Goal: Task Accomplishment & Management: Complete application form

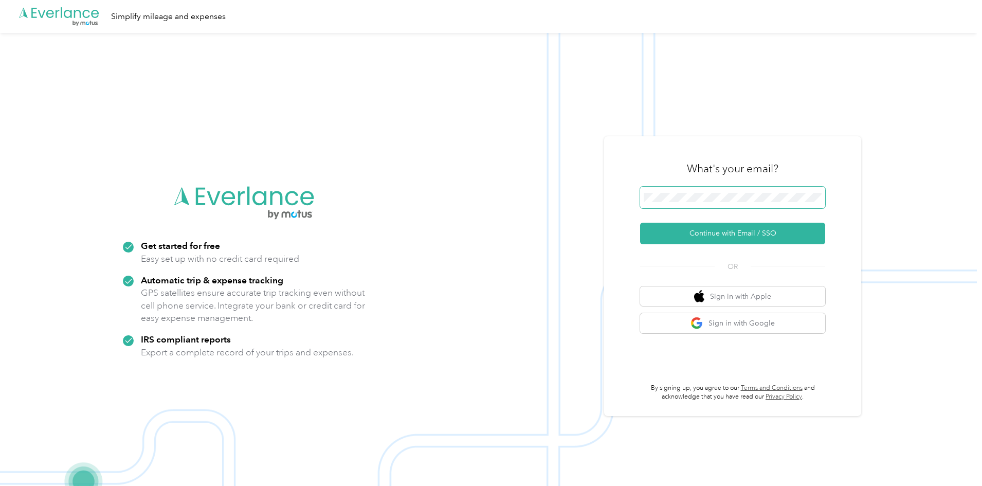
drag, startPoint x: 684, startPoint y: 185, endPoint x: 688, endPoint y: 188, distance: 5.5
click at [684, 184] on div "What's your email?" at bounding box center [732, 169] width 185 height 36
click at [727, 229] on button "Continue with Email / SSO" at bounding box center [732, 234] width 185 height 22
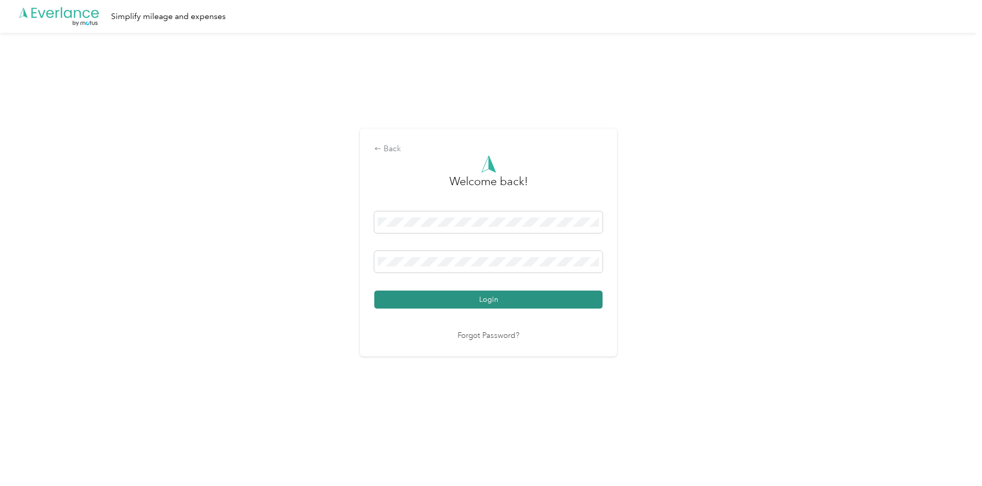
click at [518, 300] on button "Login" at bounding box center [488, 299] width 228 height 18
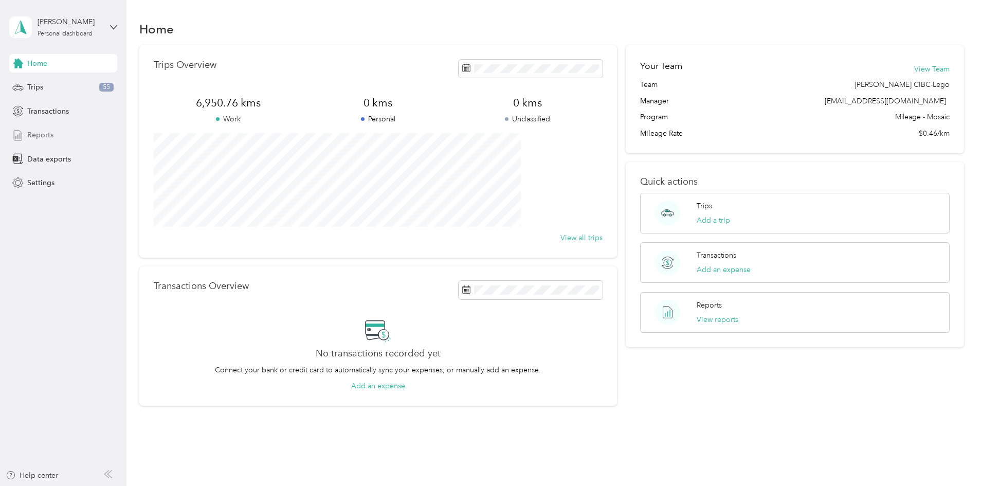
click at [42, 138] on span "Reports" at bounding box center [40, 135] width 26 height 11
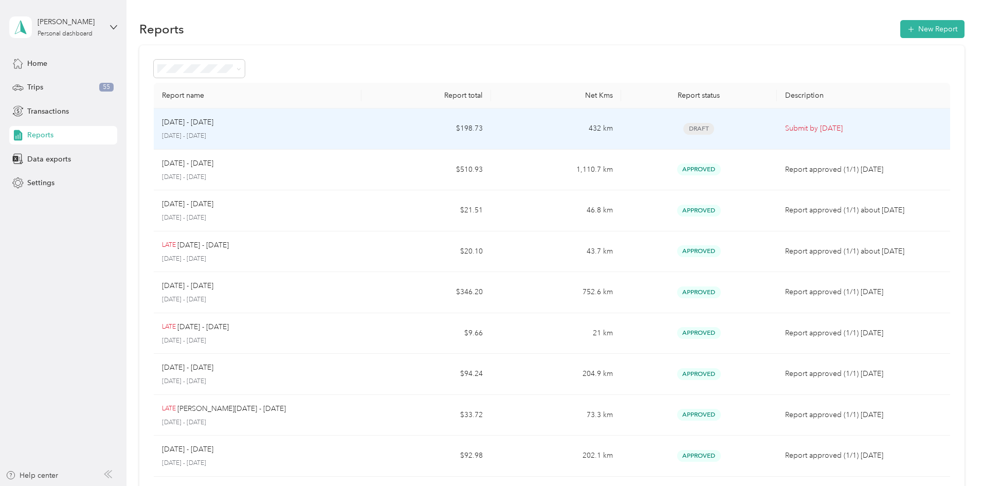
click at [735, 132] on td "Draft" at bounding box center [699, 128] width 156 height 41
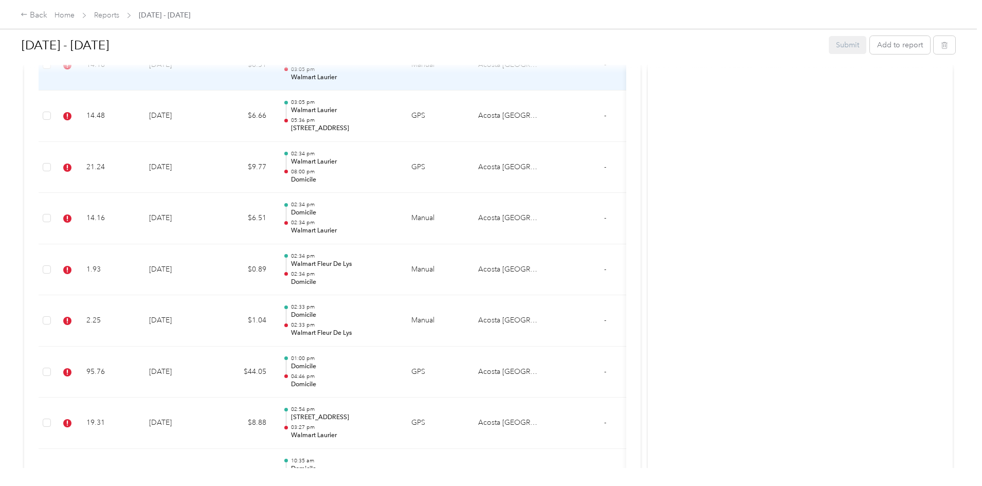
scroll to position [1055, 0]
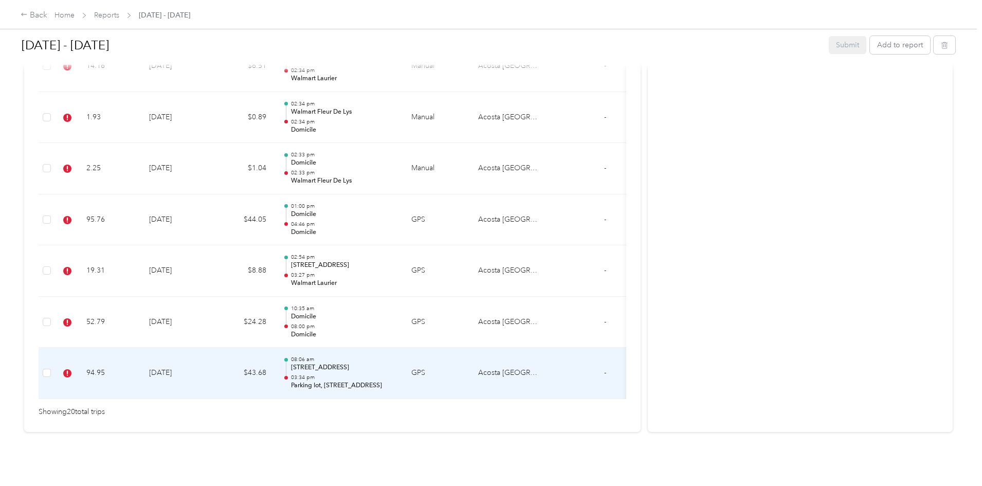
click at [470, 348] on td "GPS" at bounding box center [436, 372] width 67 height 51
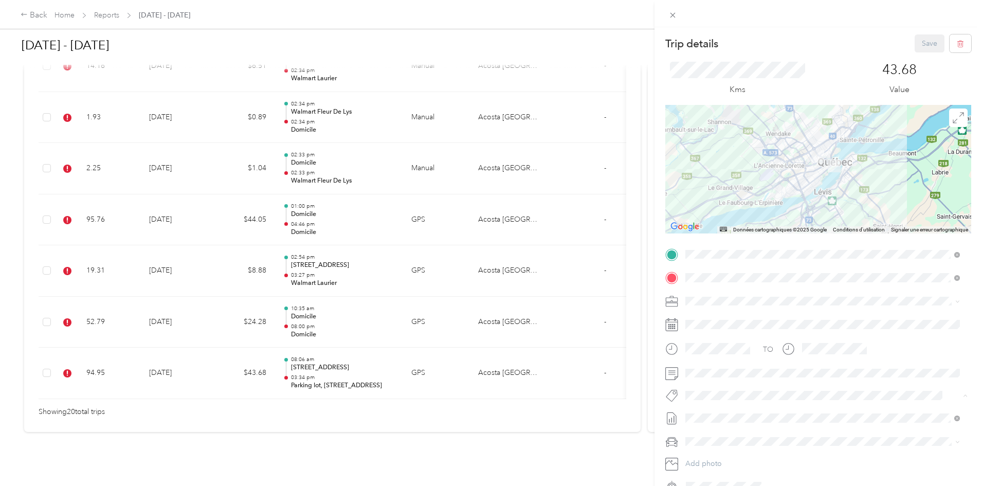
click at [724, 411] on span "Lego Blitz" at bounding box center [710, 413] width 28 height 9
click at [922, 49] on button "Save" at bounding box center [929, 43] width 30 height 18
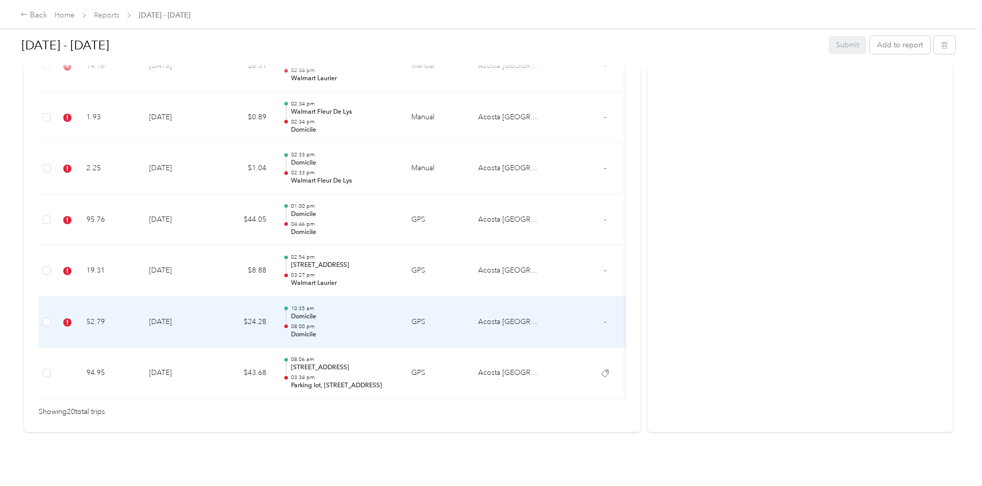
click at [213, 302] on td "[DATE]" at bounding box center [177, 322] width 72 height 51
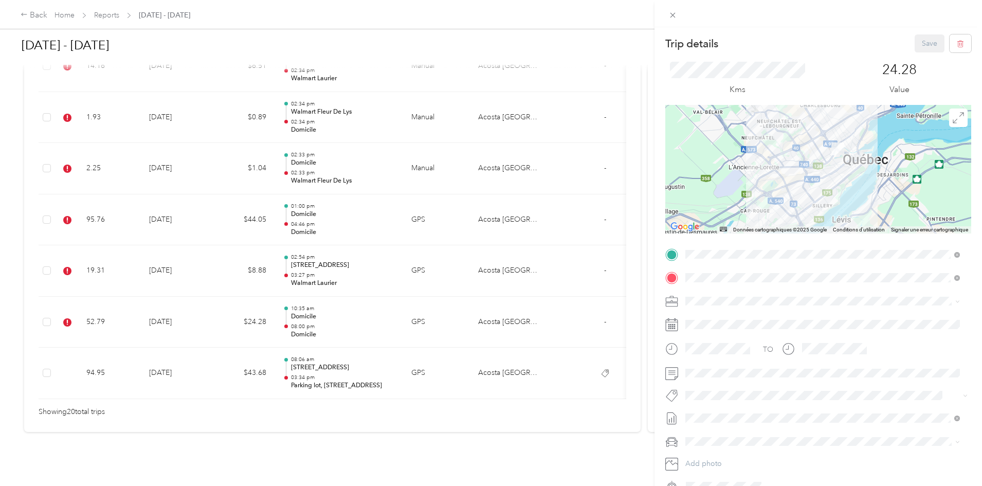
drag, startPoint x: 81, startPoint y: 302, endPoint x: 146, endPoint y: 305, distance: 65.9
click at [81, 302] on div "Trip details Save This trip cannot be edited because it is either under review,…" at bounding box center [491, 243] width 982 height 486
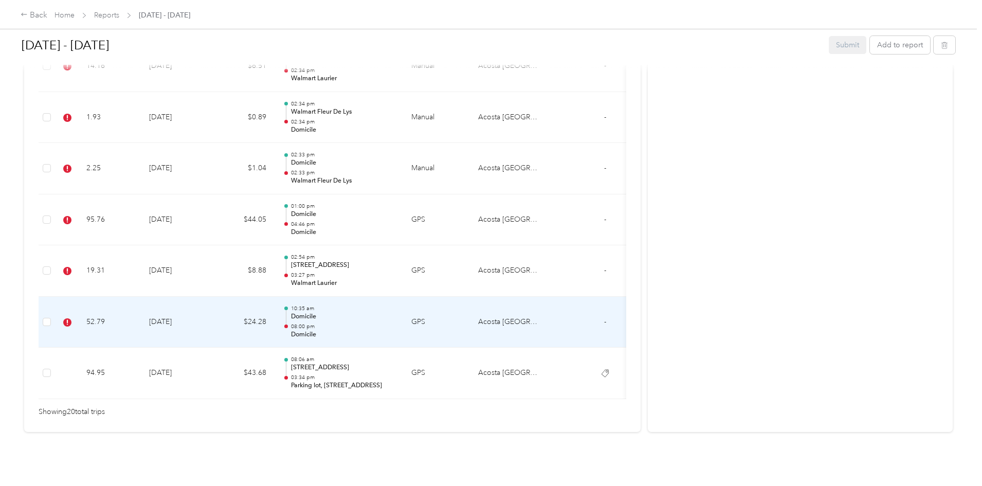
click at [213, 314] on td "[DATE]" at bounding box center [177, 322] width 72 height 51
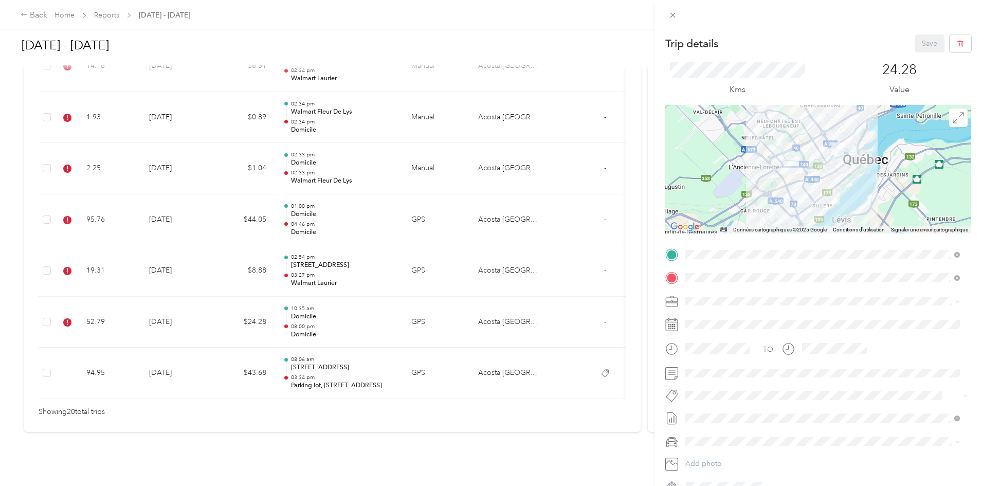
click at [756, 437] on li "P&g Continuity" at bounding box center [823, 431] width 282 height 20
click at [776, 416] on span "Wt Multi-studio Cost Capture" at bounding box center [737, 415] width 83 height 9
click at [632, 418] on div "Trip details Save This trip cannot be edited because it is either under review,…" at bounding box center [491, 243] width 982 height 486
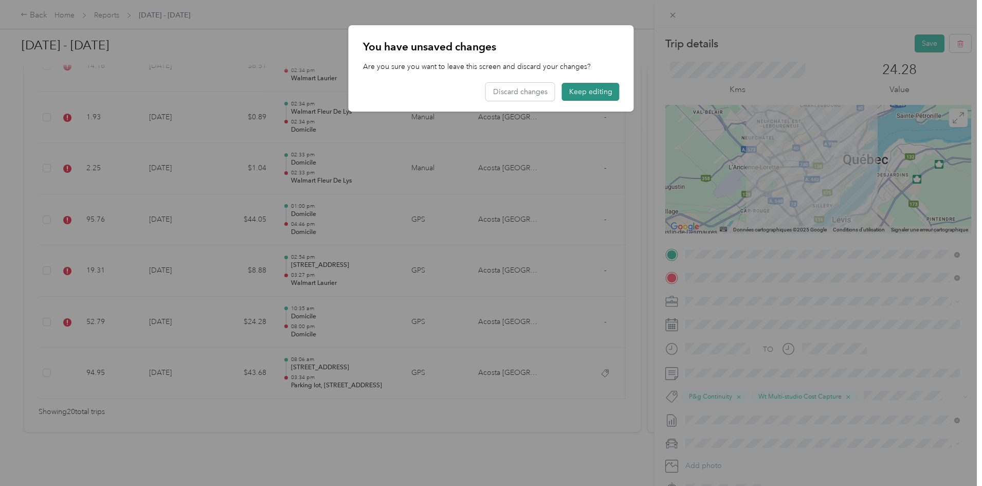
click at [583, 91] on button "Keep editing" at bounding box center [591, 92] width 58 height 18
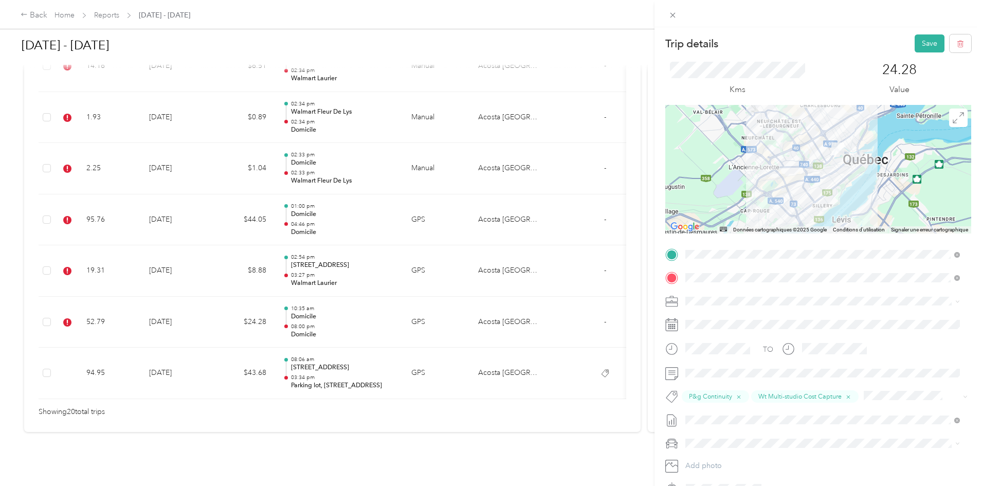
click at [922, 360] on div "TO" at bounding box center [818, 352] width 306 height 25
click at [757, 418] on div "Lego Blitz" at bounding box center [822, 413] width 267 height 13
click at [918, 44] on button "Save" at bounding box center [929, 43] width 30 height 18
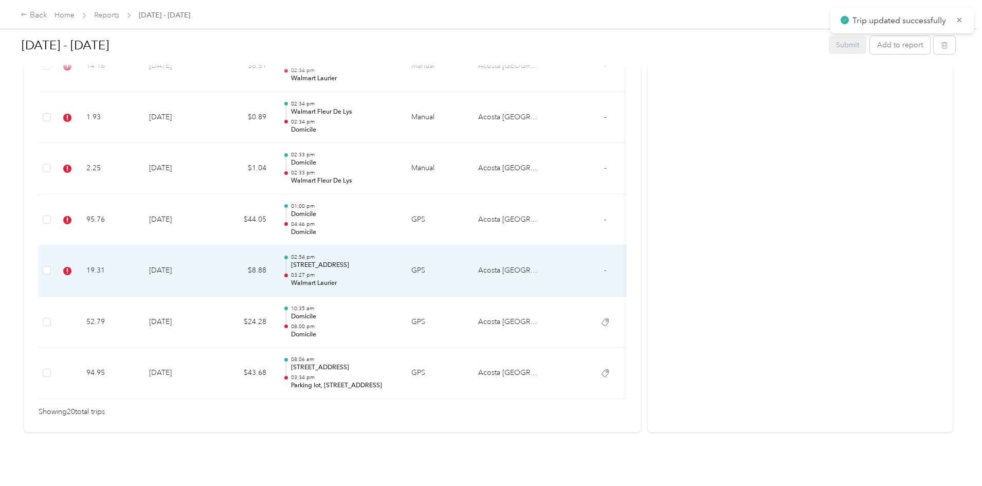
click at [274, 260] on td "$8.88" at bounding box center [244, 270] width 62 height 51
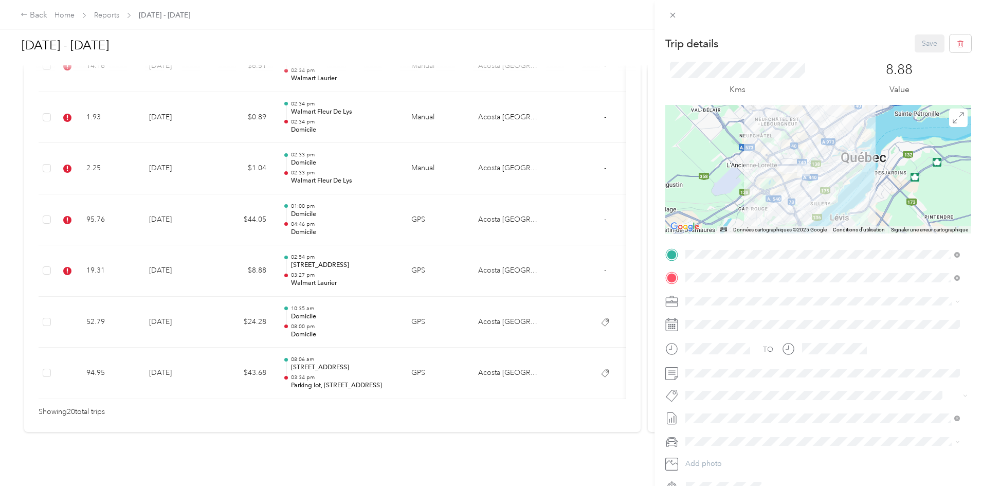
click at [295, 260] on div "Trip details Save This trip cannot be edited because it is either under review,…" at bounding box center [491, 243] width 982 height 486
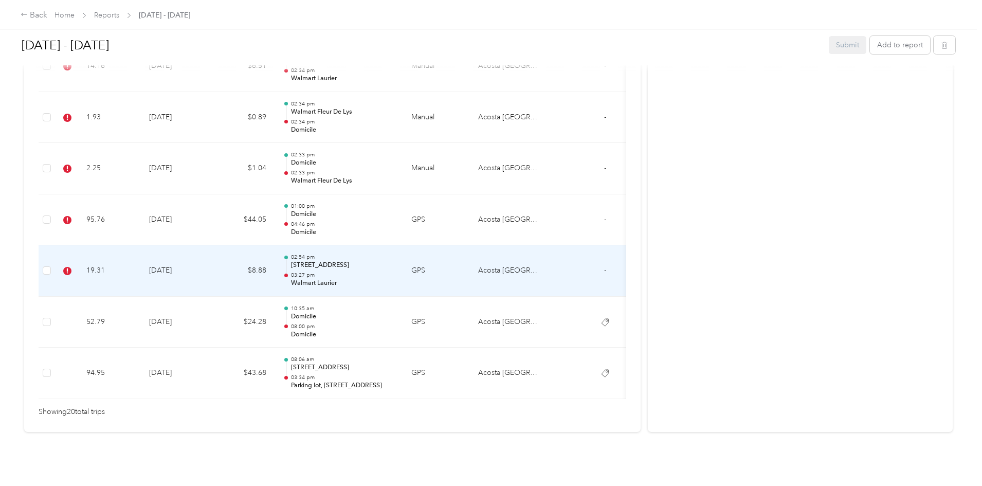
click at [274, 256] on td "$8.88" at bounding box center [244, 270] width 62 height 51
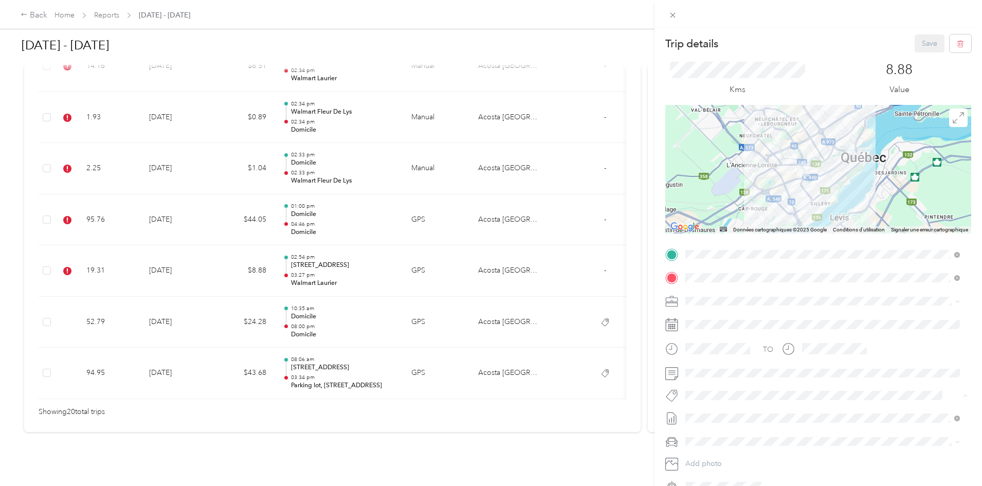
click at [749, 411] on div "Lego Blitz" at bounding box center [822, 413] width 267 height 13
click at [295, 259] on div "Trip details Save This trip cannot be edited because it is either under review,…" at bounding box center [491, 243] width 982 height 486
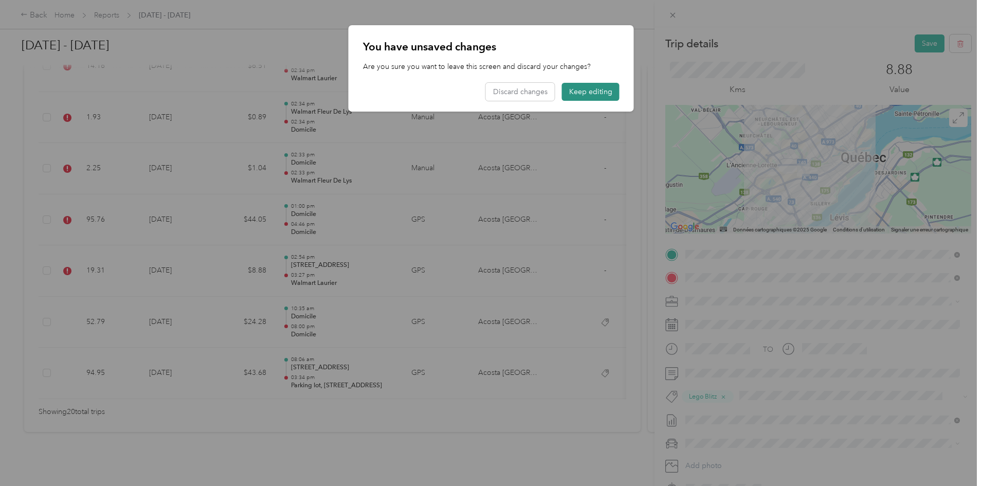
click at [581, 90] on button "Keep editing" at bounding box center [591, 92] width 58 height 18
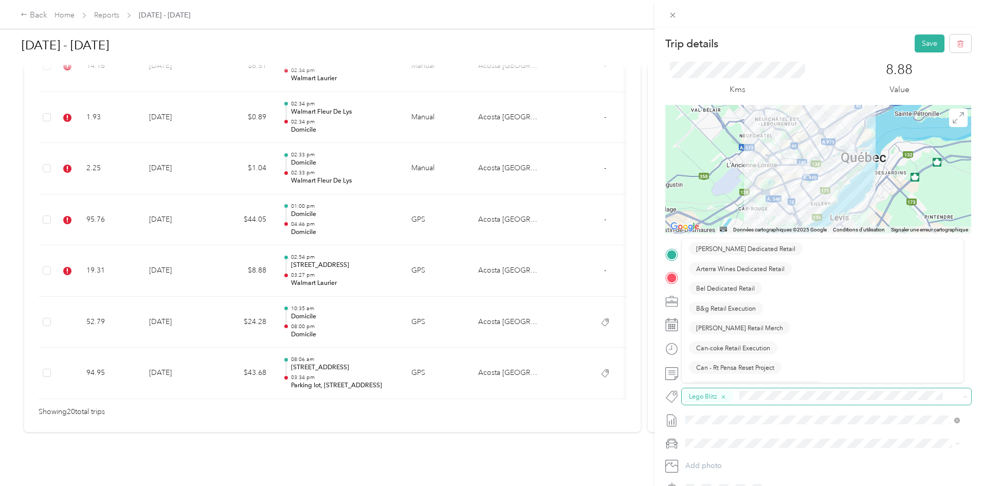
click at [802, 401] on span at bounding box center [844, 396] width 218 height 13
click at [778, 468] on div "Trip details Save This trip cannot be edited because it is either under review,…" at bounding box center [488, 486] width 977 height 0
click at [767, 417] on button "Wt Multi-studio Cost Capture" at bounding box center [738, 414] width 98 height 13
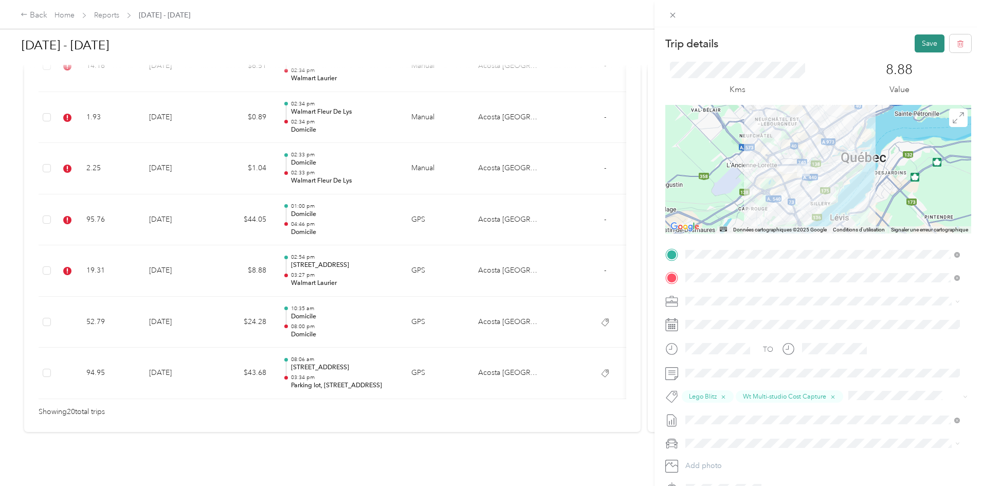
click at [923, 51] on button "Save" at bounding box center [929, 43] width 30 height 18
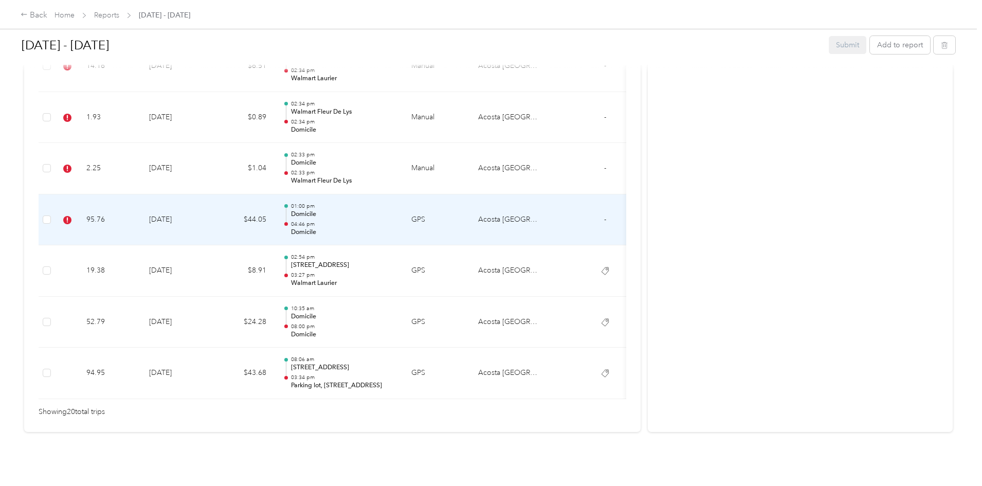
click at [274, 219] on td "$44.05" at bounding box center [244, 219] width 62 height 51
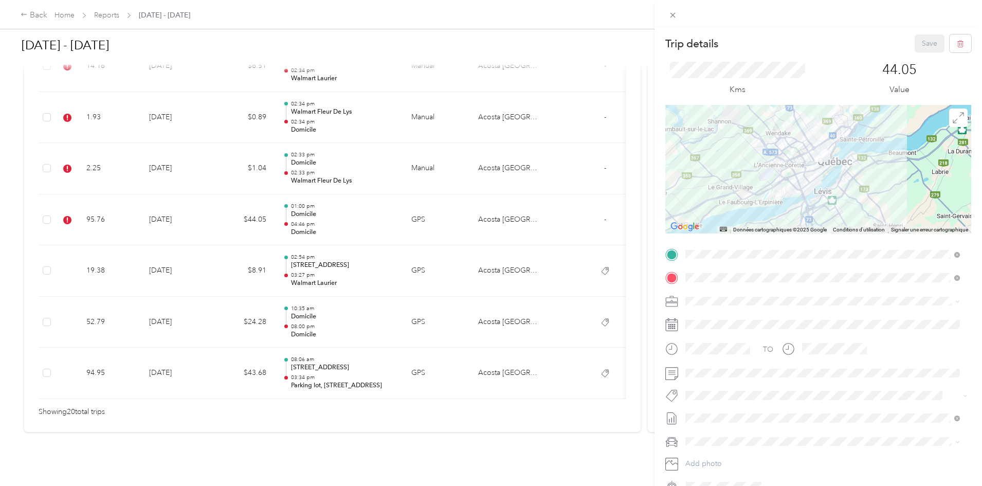
click at [302, 208] on div "Trip details Save This trip cannot be edited because it is either under review,…" at bounding box center [491, 243] width 982 height 486
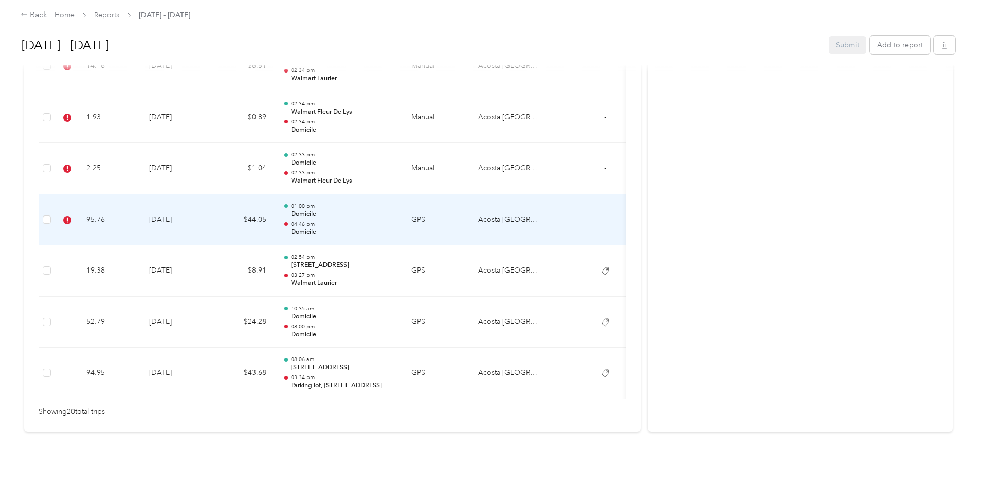
click at [213, 203] on td "[DATE]" at bounding box center [177, 219] width 72 height 51
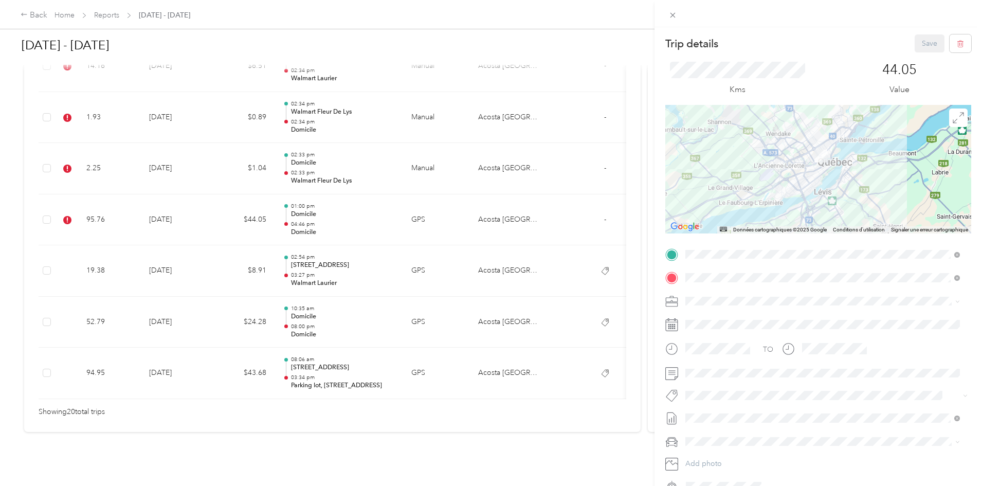
click at [721, 411] on span "Lego Blitz" at bounding box center [710, 412] width 28 height 9
click at [922, 44] on button "Save" at bounding box center [929, 43] width 30 height 18
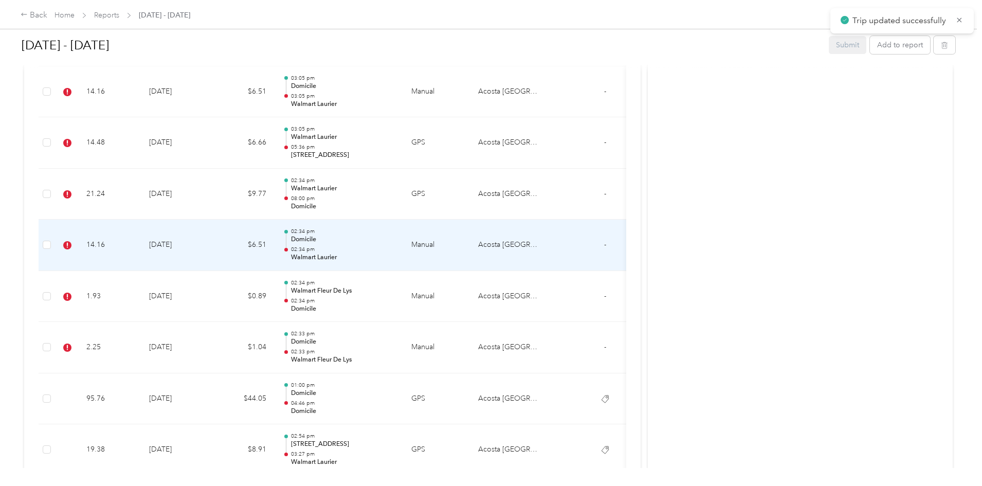
scroll to position [849, 0]
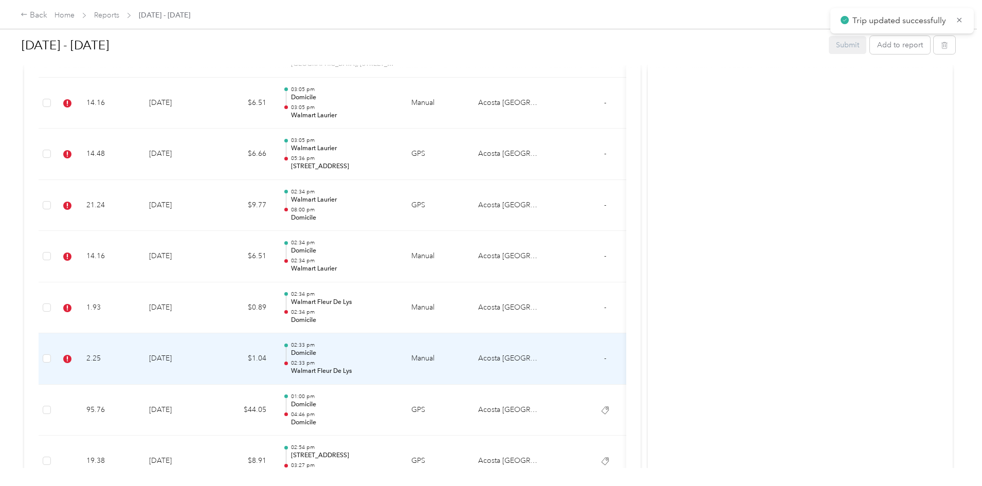
click at [213, 356] on td "[DATE]" at bounding box center [177, 358] width 72 height 51
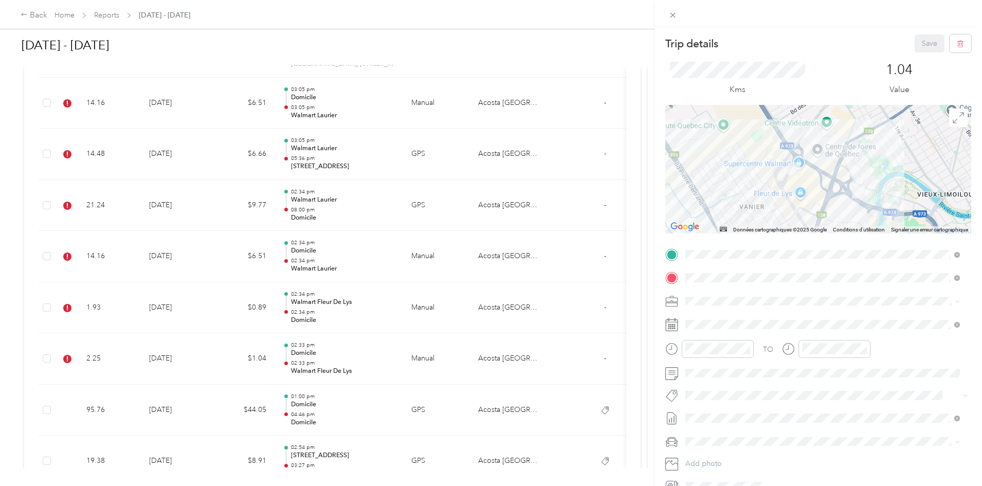
click at [305, 360] on div "Trip details Save This trip cannot be edited because it is either under review,…" at bounding box center [491, 243] width 982 height 486
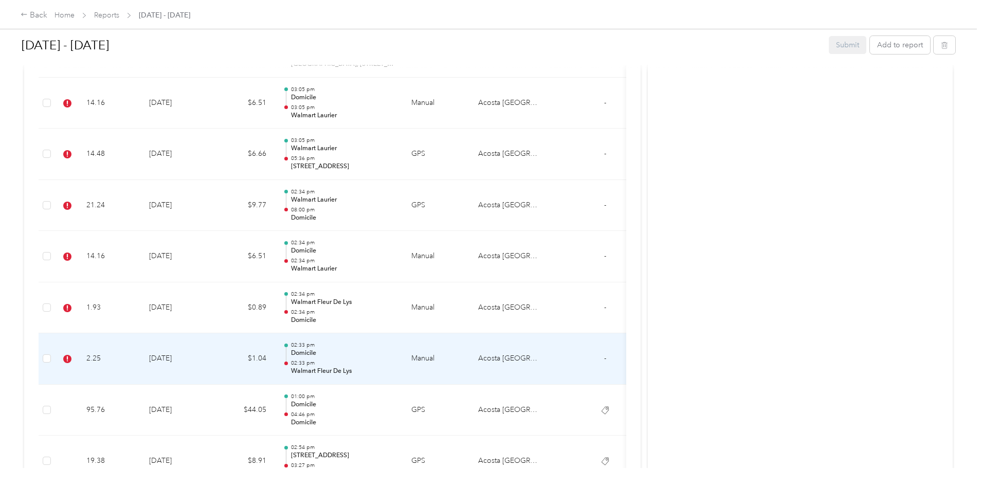
click at [274, 359] on td "$1.04" at bounding box center [244, 358] width 62 height 51
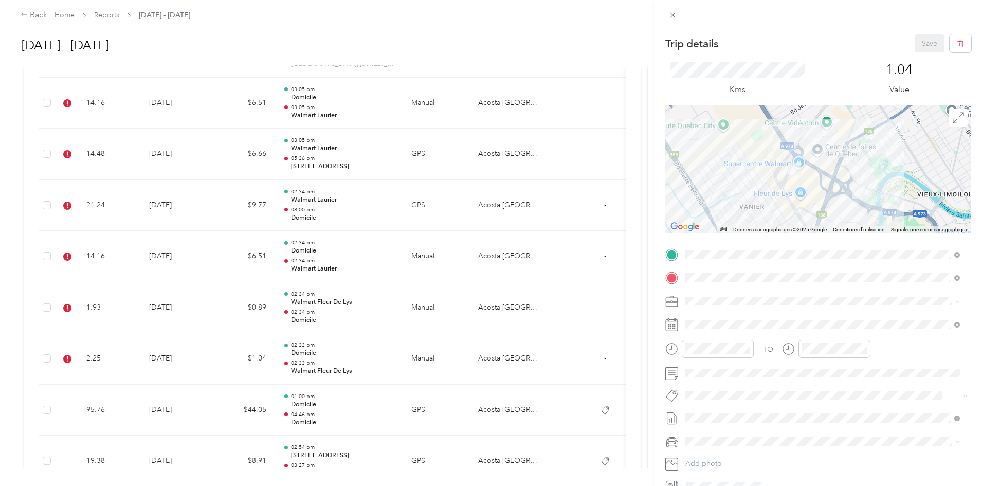
click at [719, 416] on span "Lego Blitz" at bounding box center [710, 413] width 28 height 9
click at [919, 46] on button "Save" at bounding box center [929, 43] width 30 height 18
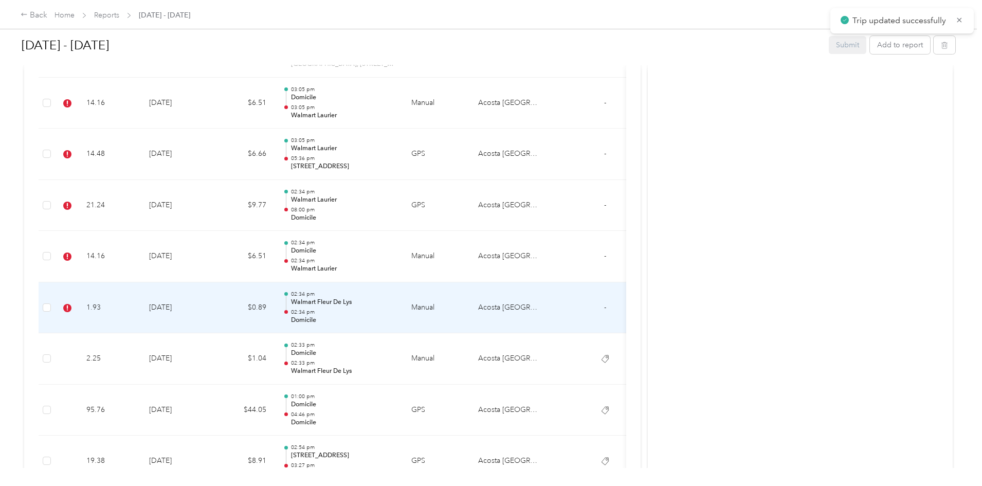
click at [274, 310] on td "$0.89" at bounding box center [244, 307] width 62 height 51
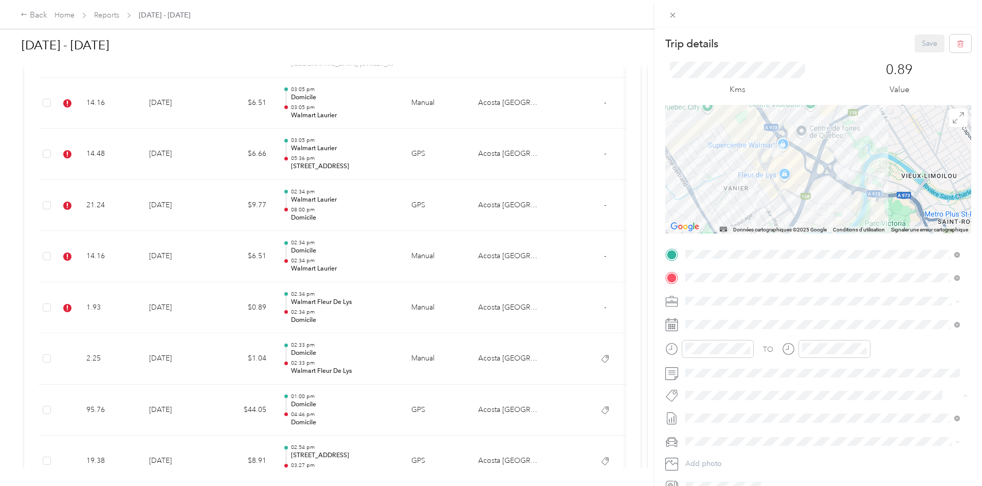
click at [765, 419] on li "Lego Blitz" at bounding box center [823, 413] width 282 height 20
click at [924, 48] on button "Save" at bounding box center [929, 43] width 30 height 18
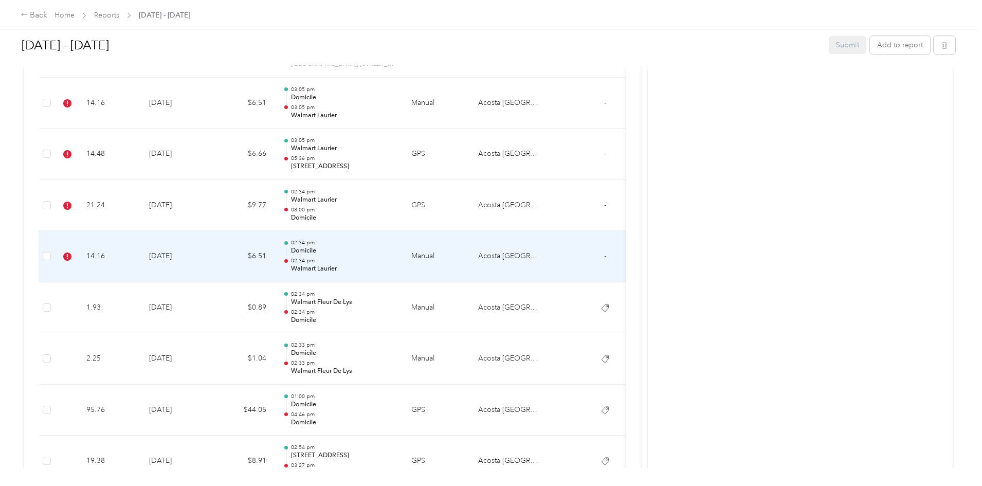
click at [213, 257] on td "[DATE]" at bounding box center [177, 256] width 72 height 51
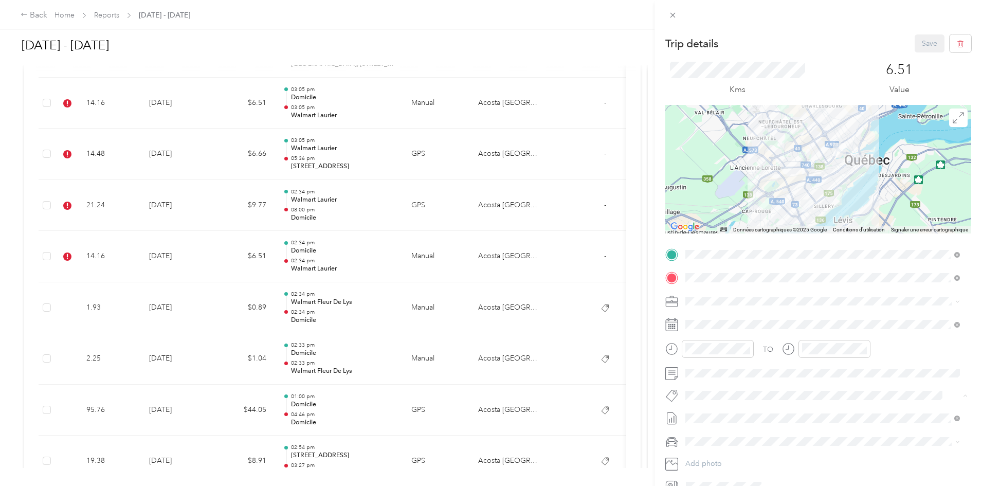
click at [746, 413] on span "Wt Multi-studio Cost Capture" at bounding box center [737, 413] width 83 height 9
click at [758, 452] on button "Wt Walmart Signage" at bounding box center [726, 453] width 75 height 13
click at [921, 38] on button "Save" at bounding box center [929, 43] width 30 height 18
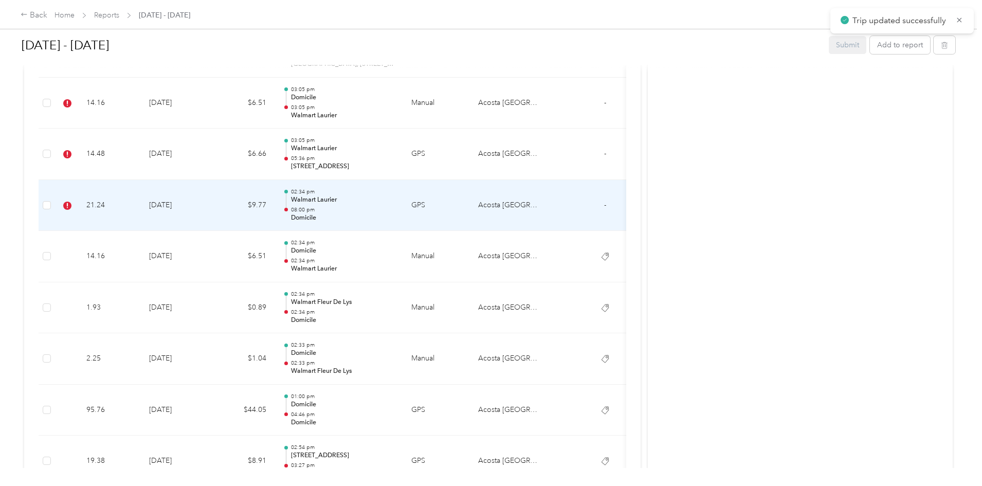
click at [274, 209] on td "$9.77" at bounding box center [244, 205] width 62 height 51
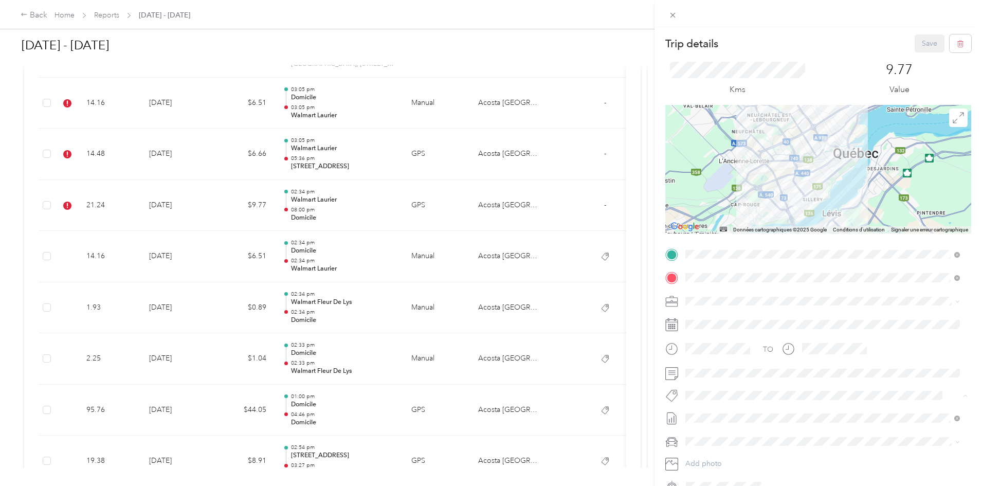
click at [724, 413] on span "Wt Multi-studio Cost Capture" at bounding box center [737, 413] width 83 height 9
click at [756, 453] on button "Wt Walmart Signage" at bounding box center [726, 455] width 75 height 13
click at [926, 43] on button "Save" at bounding box center [929, 43] width 30 height 18
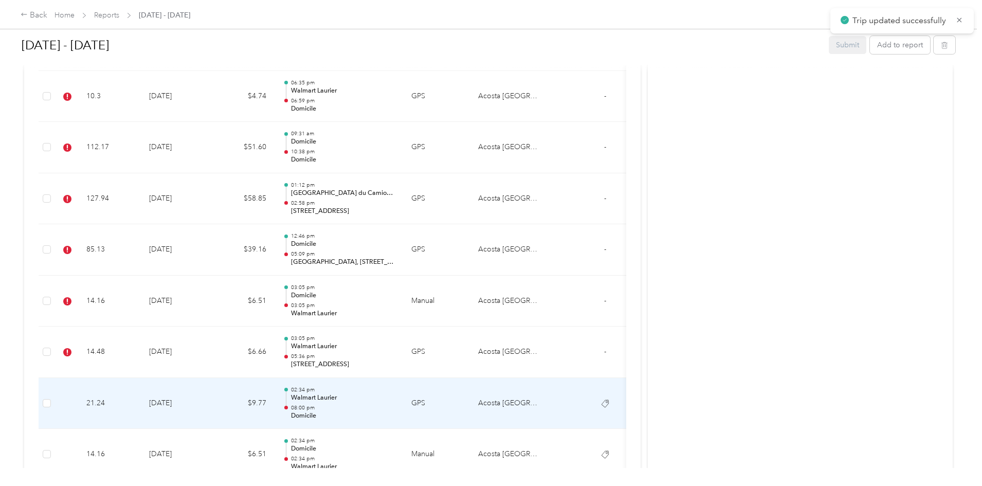
scroll to position [643, 0]
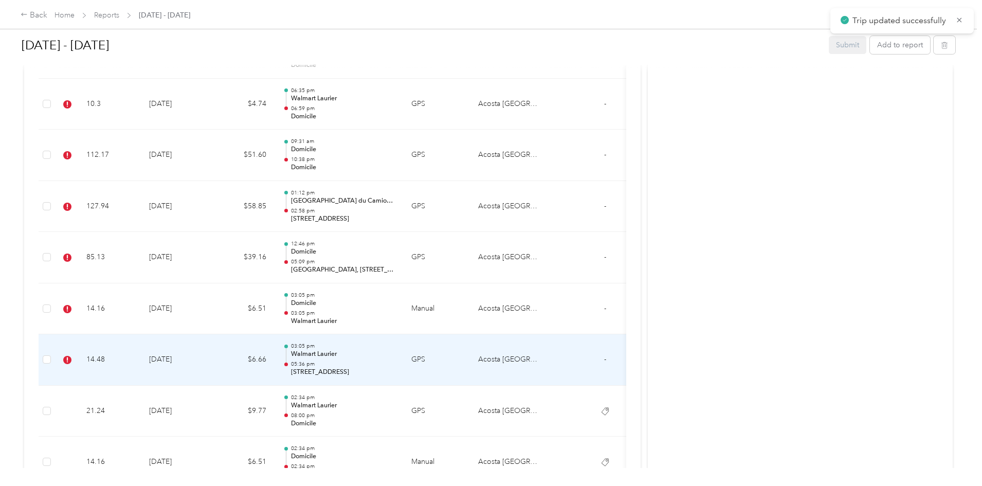
click at [274, 366] on td "$6.66" at bounding box center [244, 359] width 62 height 51
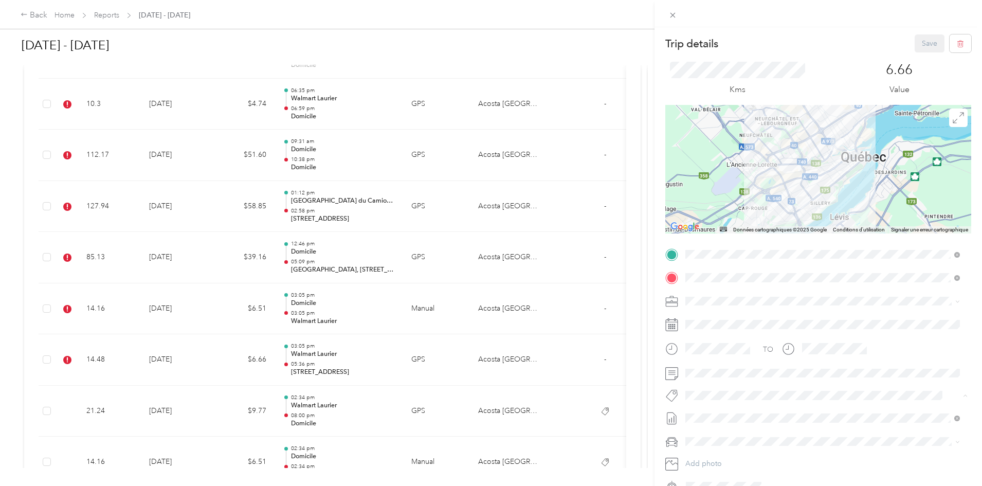
click at [714, 412] on span "Great Star Continuity Retail" at bounding box center [735, 413] width 78 height 9
click at [750, 457] on button "P&g Projects & Blitzes" at bounding box center [727, 455] width 76 height 13
click at [901, 399] on div "Great Star Continuity Retail P&g Projects & Blitzes" at bounding box center [818, 402] width 272 height 25
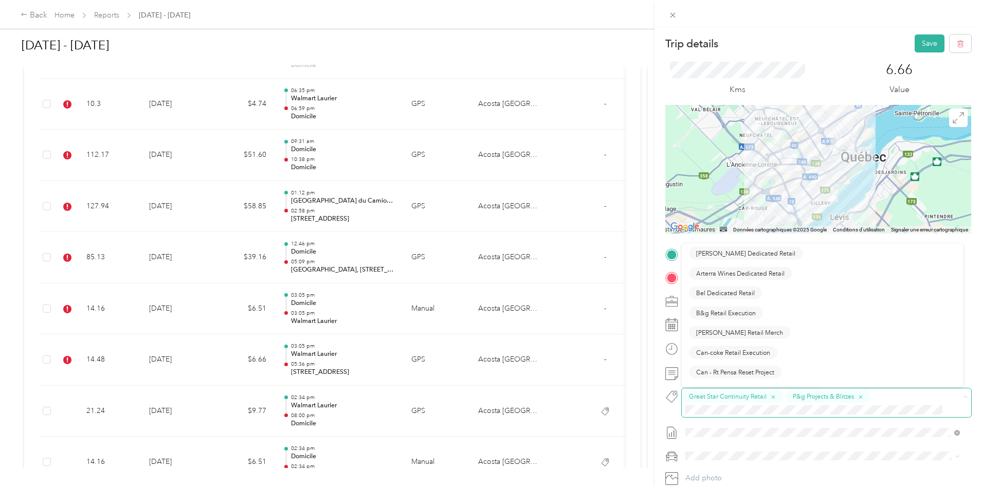
click at [716, 415] on span "Great Star Continuity Retail P&g Projects & Blitzes" at bounding box center [826, 402] width 289 height 29
click at [912, 396] on div "Great Star Continuity Retail P&g Projects & Blitzes" at bounding box center [818, 402] width 272 height 25
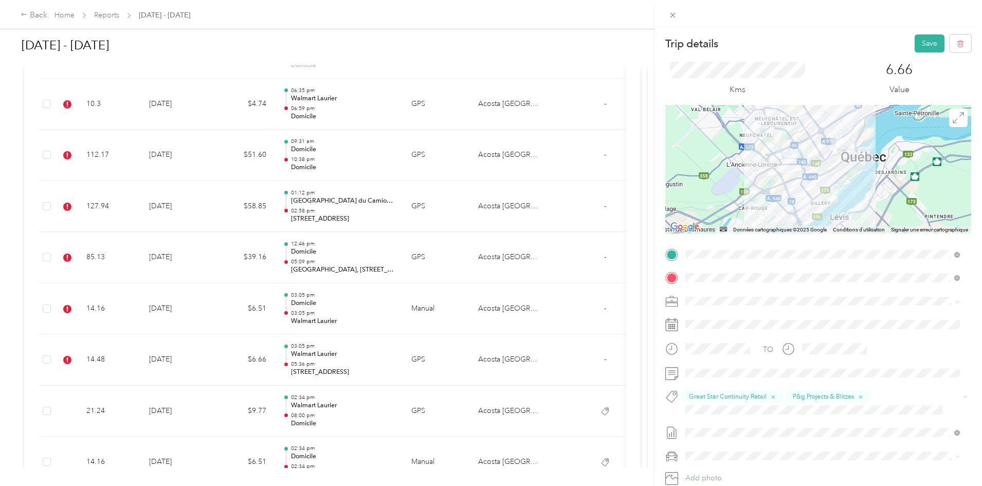
click at [640, 301] on div "Trip details Save This trip cannot be edited because it is either under review,…" at bounding box center [491, 243] width 982 height 486
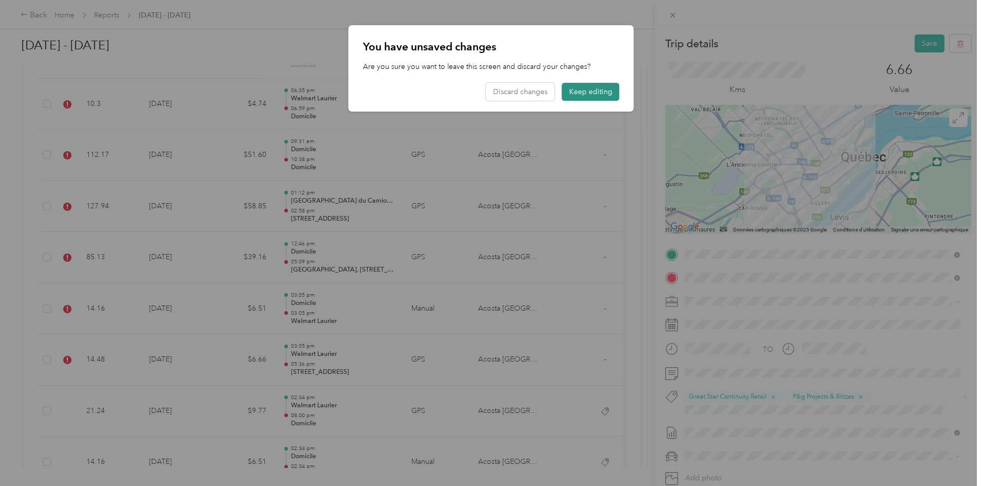
click at [603, 91] on button "Keep editing" at bounding box center [591, 92] width 58 height 18
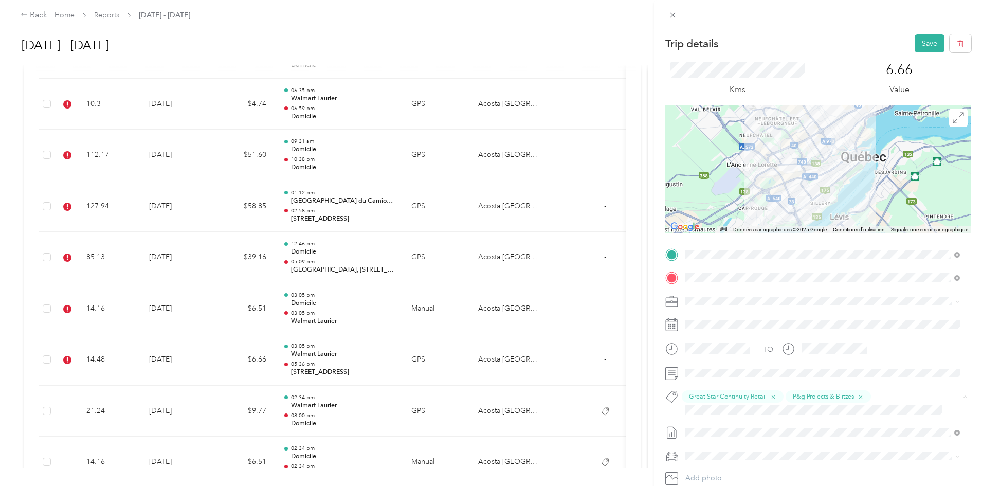
click at [737, 429] on button "Rt Shed Rain" at bounding box center [714, 427] width 50 height 13
click at [920, 44] on button "Save" at bounding box center [929, 43] width 30 height 18
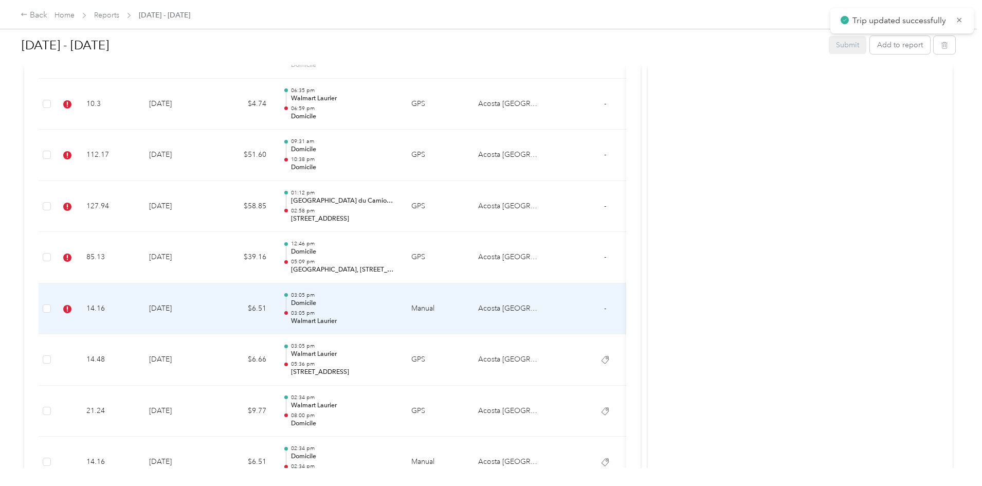
click at [274, 307] on td "$6.51" at bounding box center [244, 308] width 62 height 51
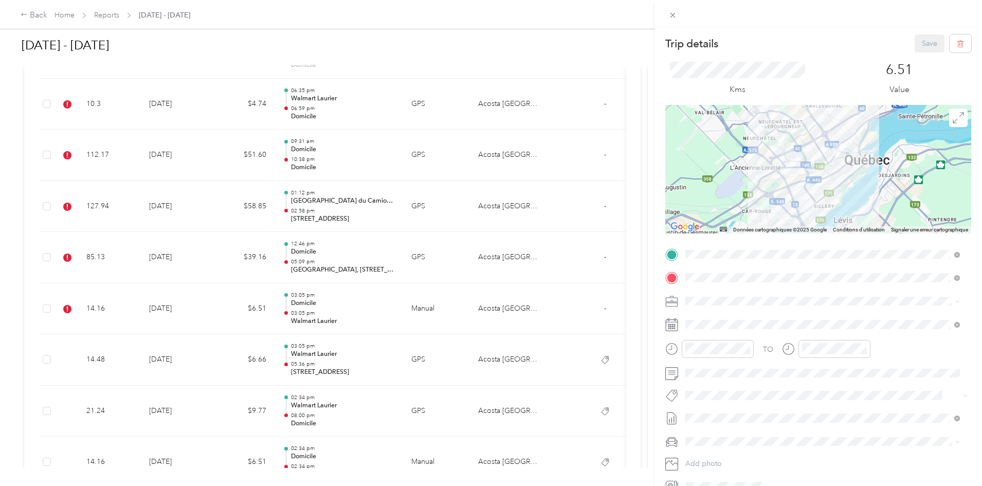
click at [778, 418] on li "Rt Shed Rain" at bounding box center [823, 410] width 282 height 20
click at [780, 426] on span at bounding box center [826, 420] width 289 height 16
click at [753, 457] on button "P&g Projects & Blitzes" at bounding box center [727, 455] width 76 height 13
click at [784, 416] on div "Great Star Continuity Retail" at bounding box center [822, 415] width 267 height 13
click at [925, 48] on button "Save" at bounding box center [929, 43] width 30 height 18
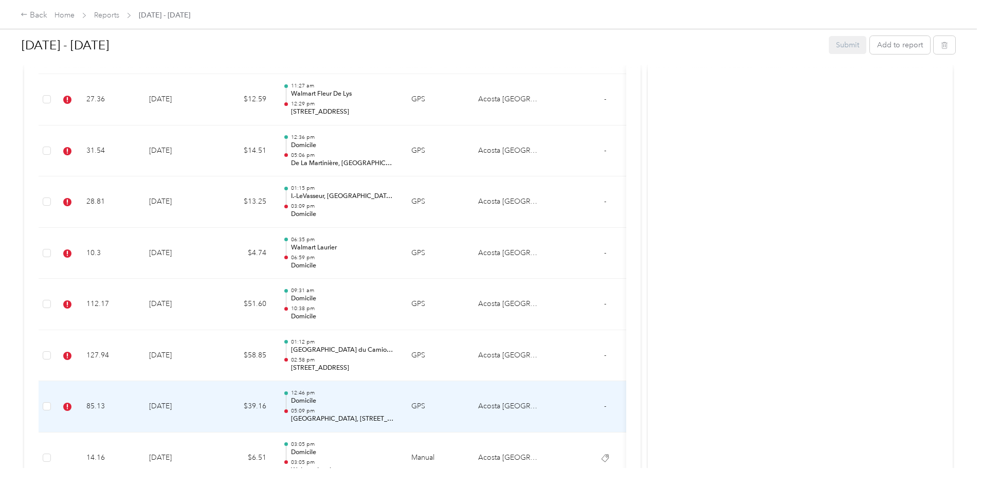
scroll to position [489, 0]
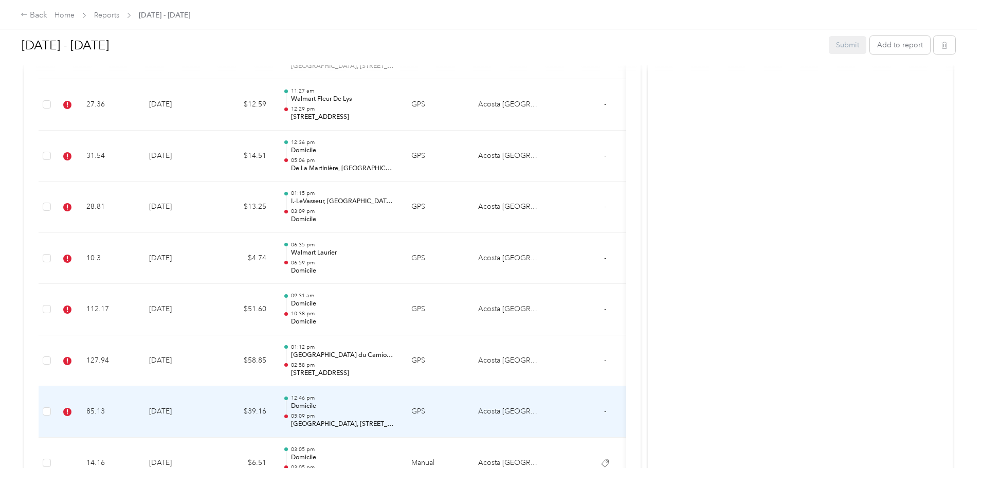
click at [274, 408] on td "$39.16" at bounding box center [244, 411] width 62 height 51
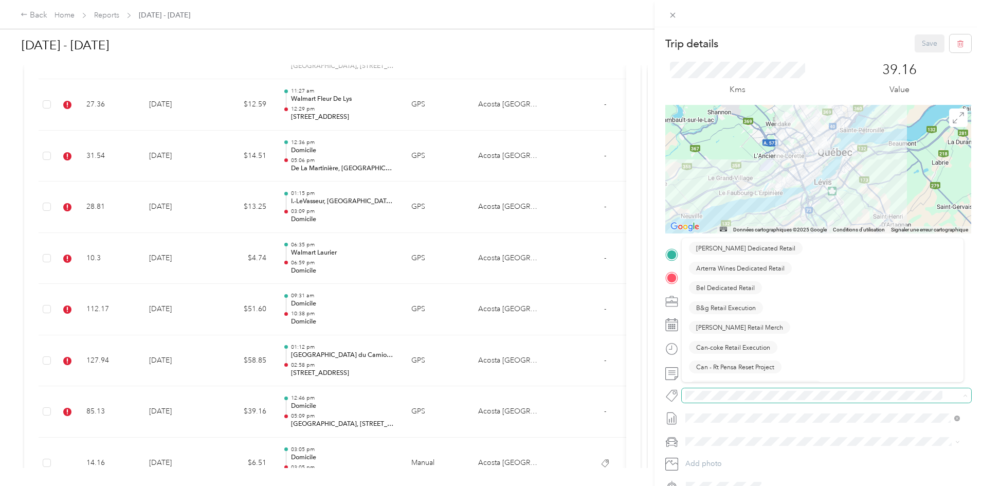
click at [708, 400] on span at bounding box center [818, 395] width 272 height 11
click at [739, 468] on div "Trip details Save This trip cannot be edited because it is either under review,…" at bounding box center [488, 486] width 977 height 0
click at [722, 413] on span "Lego Blitz" at bounding box center [710, 413] width 28 height 9
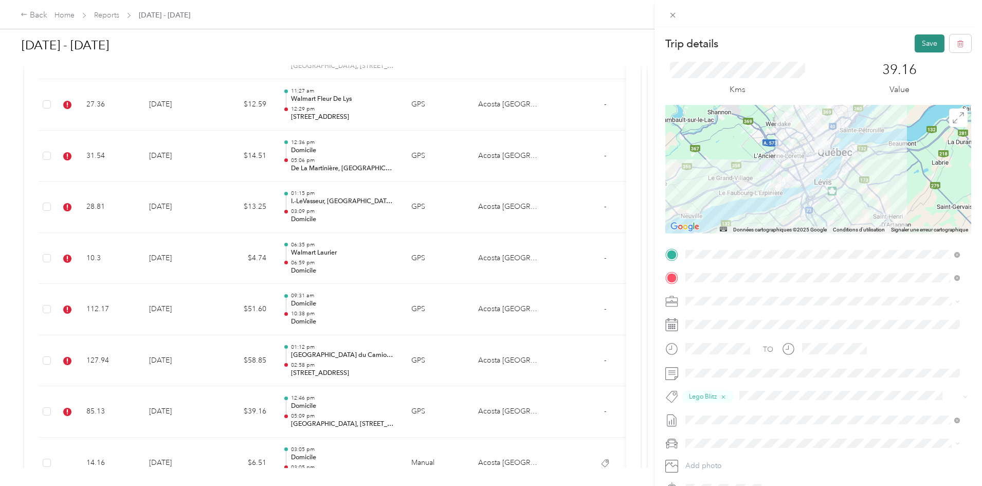
click at [921, 43] on button "Save" at bounding box center [929, 43] width 30 height 18
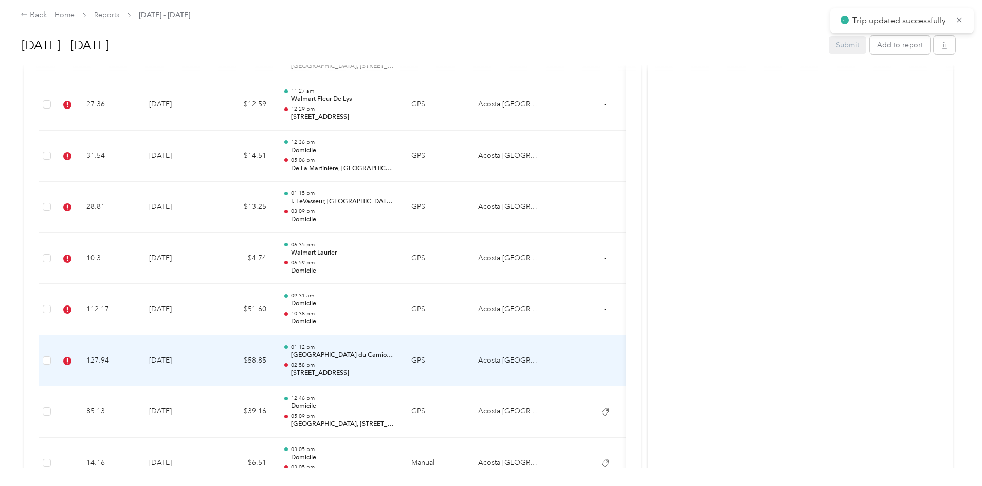
click at [274, 375] on td "$58.85" at bounding box center [244, 360] width 62 height 51
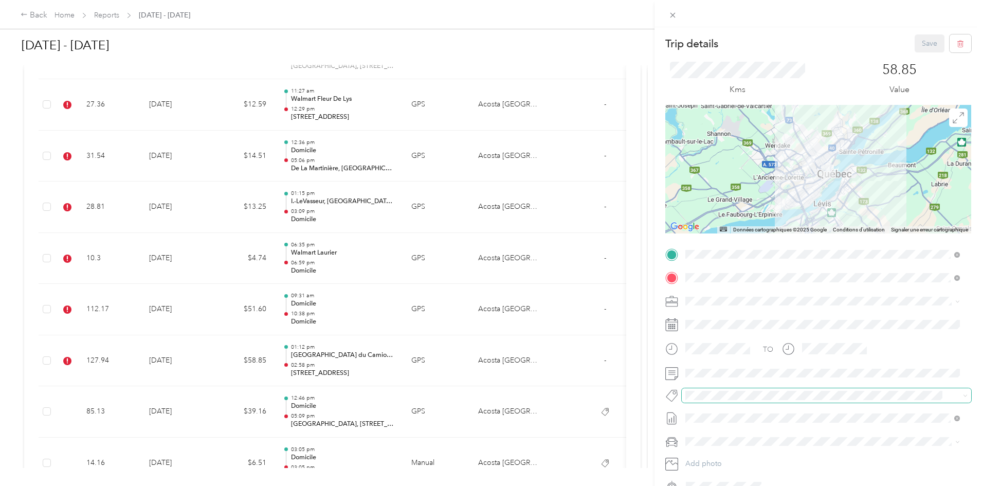
click at [716, 401] on span at bounding box center [826, 395] width 289 height 14
click at [702, 468] on div "Trip details Save This trip cannot be edited because it is either under review,…" at bounding box center [488, 486] width 977 height 0
click at [724, 416] on button "Lego Blitz" at bounding box center [710, 413] width 42 height 13
click at [746, 455] on span "Wt Walmart Signage" at bounding box center [726, 452] width 60 height 9
click at [768, 415] on span "Wt Multi-studio Cost Capture" at bounding box center [737, 415] width 83 height 9
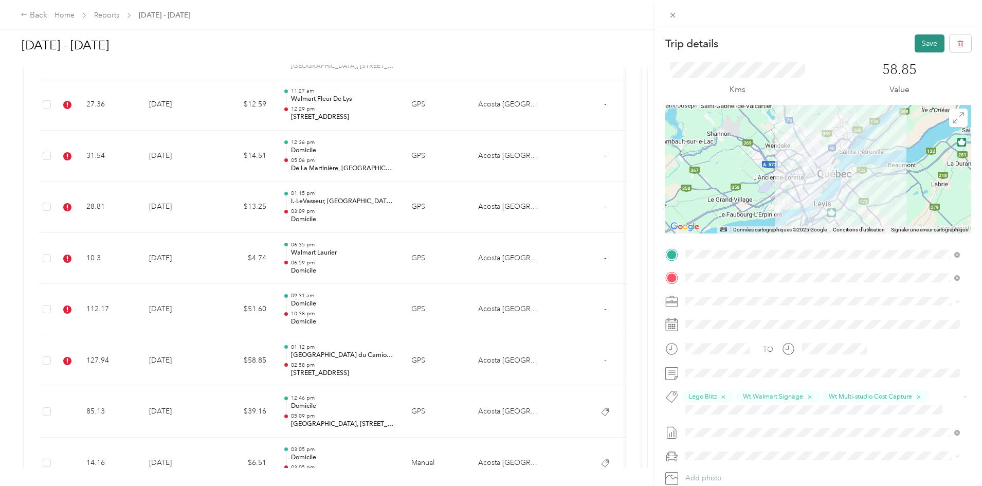
click at [922, 47] on button "Save" at bounding box center [929, 43] width 30 height 18
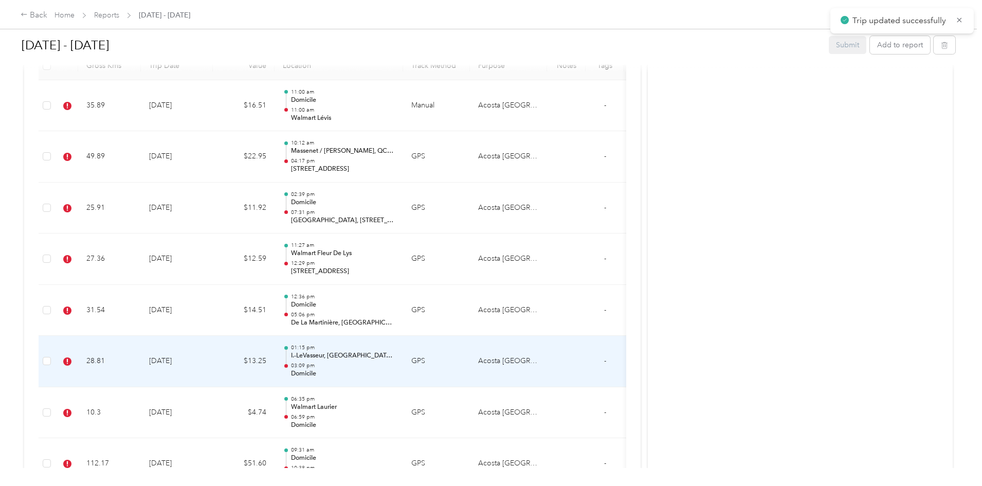
scroll to position [387, 0]
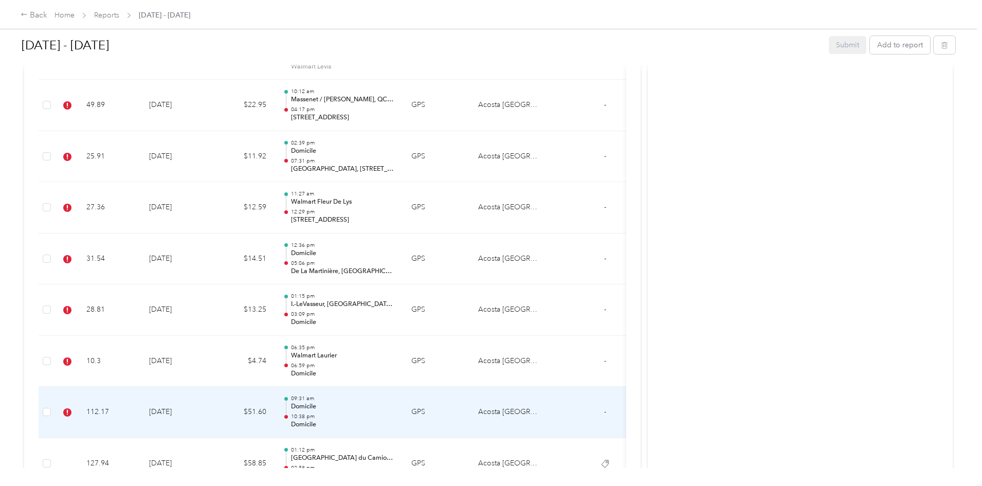
click at [274, 416] on td "$51.60" at bounding box center [244, 412] width 62 height 51
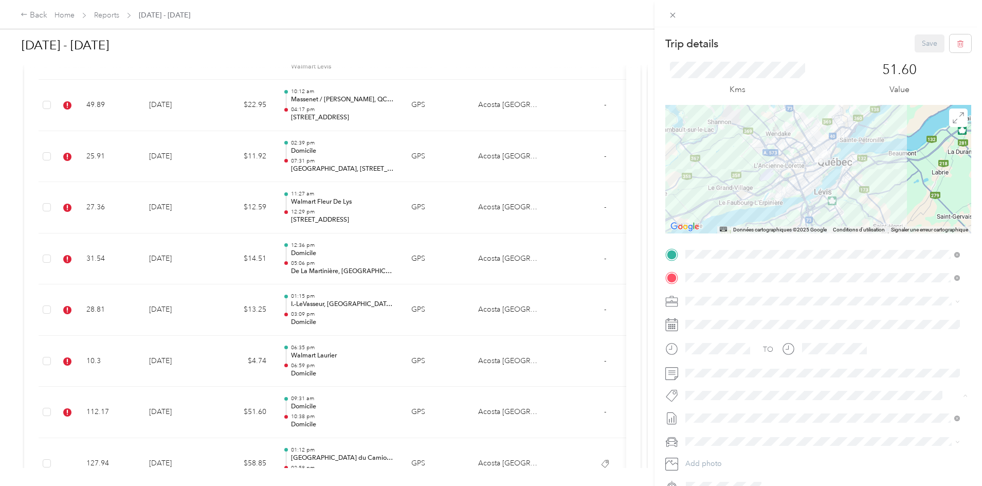
click at [720, 415] on button "Lego Blitz" at bounding box center [710, 413] width 42 height 13
click at [917, 44] on button "Save" at bounding box center [929, 43] width 30 height 18
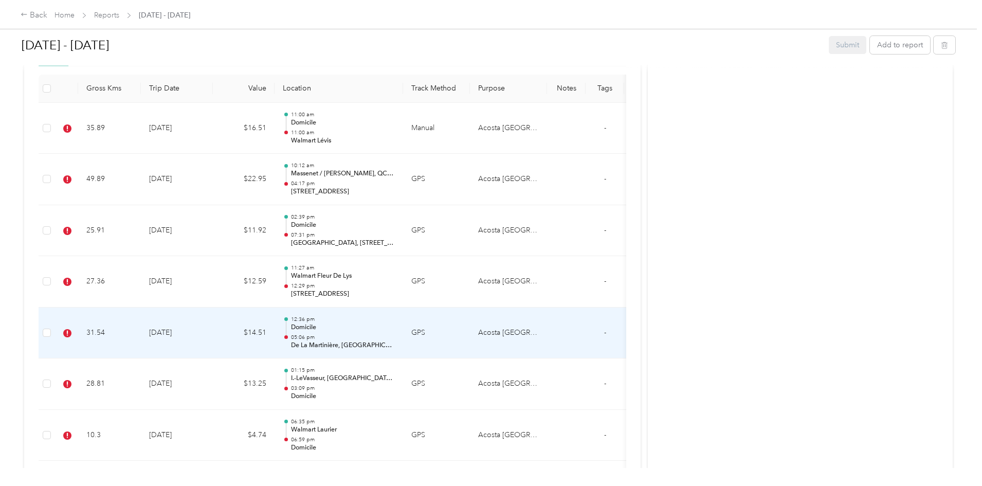
scroll to position [335, 0]
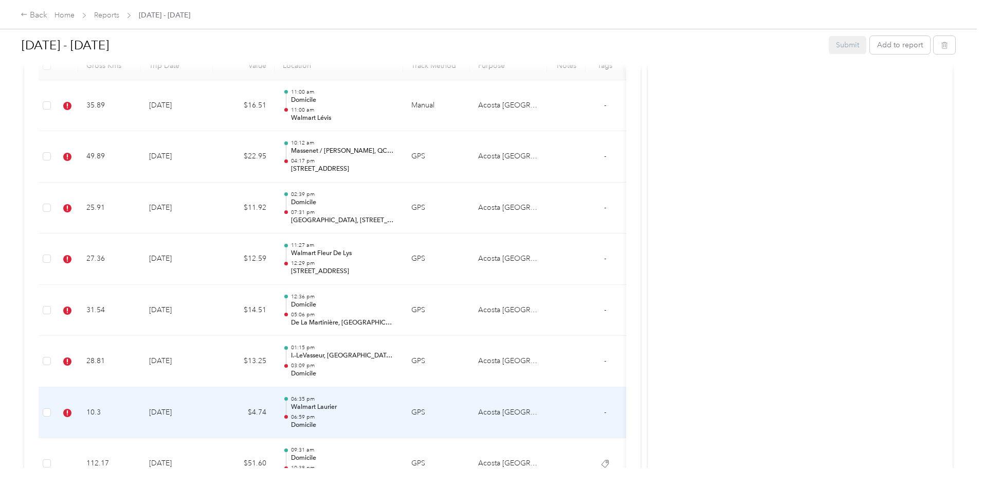
click at [213, 410] on td "[DATE]" at bounding box center [177, 412] width 72 height 51
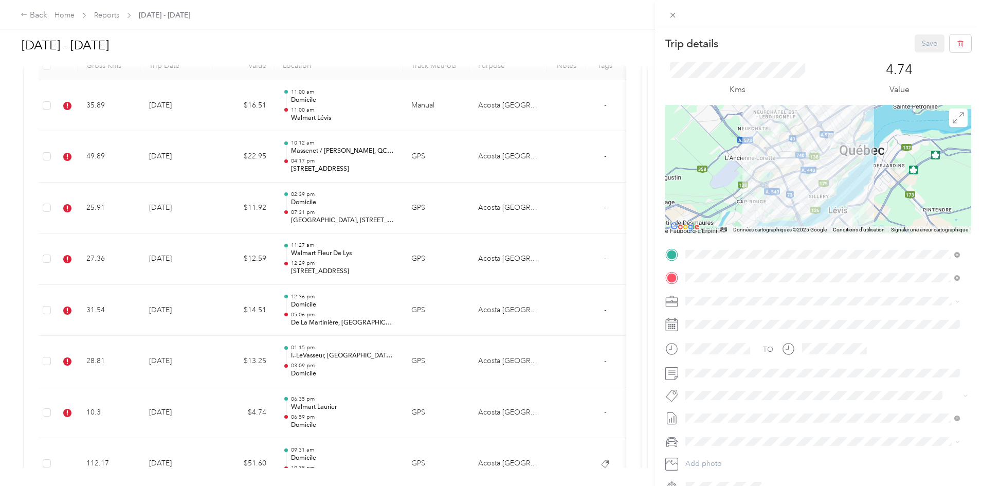
click at [281, 370] on div "Trip details Save This trip cannot be edited because it is either under review,…" at bounding box center [491, 243] width 982 height 486
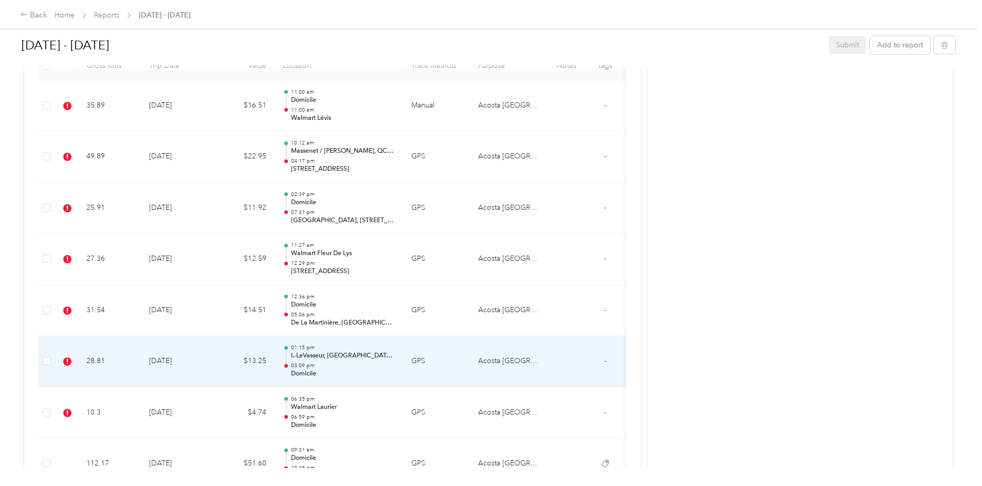
click at [213, 362] on td "[DATE]" at bounding box center [177, 361] width 72 height 51
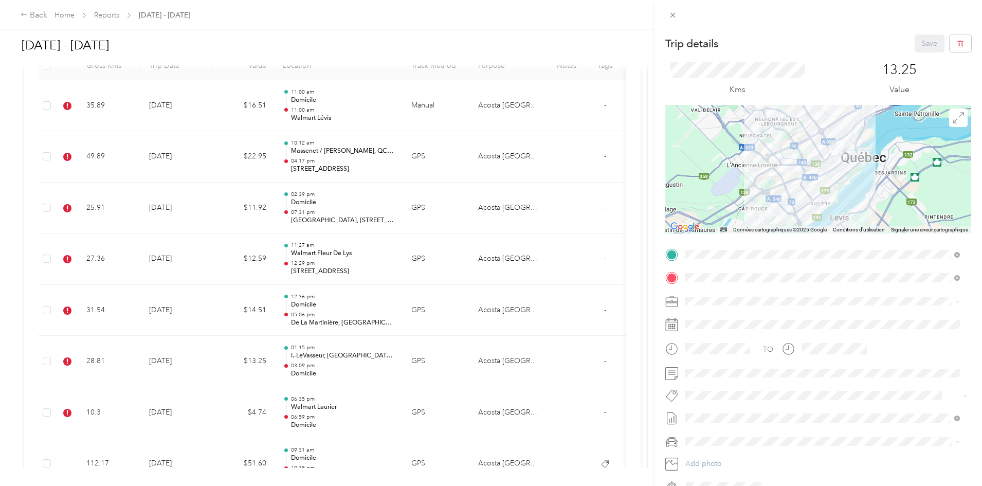
click at [286, 403] on div "Trip details Save This trip cannot be edited because it is either under review,…" at bounding box center [491, 243] width 982 height 486
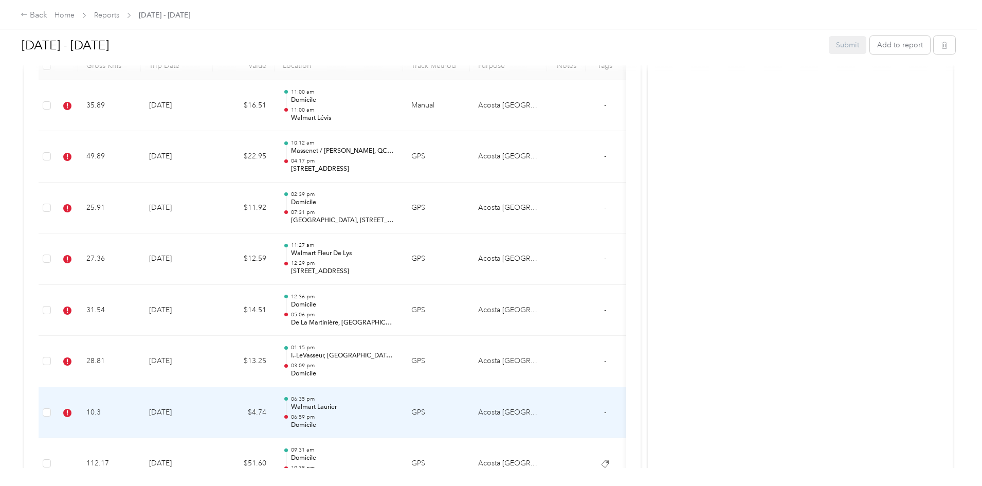
click at [213, 412] on td "[DATE]" at bounding box center [177, 412] width 72 height 51
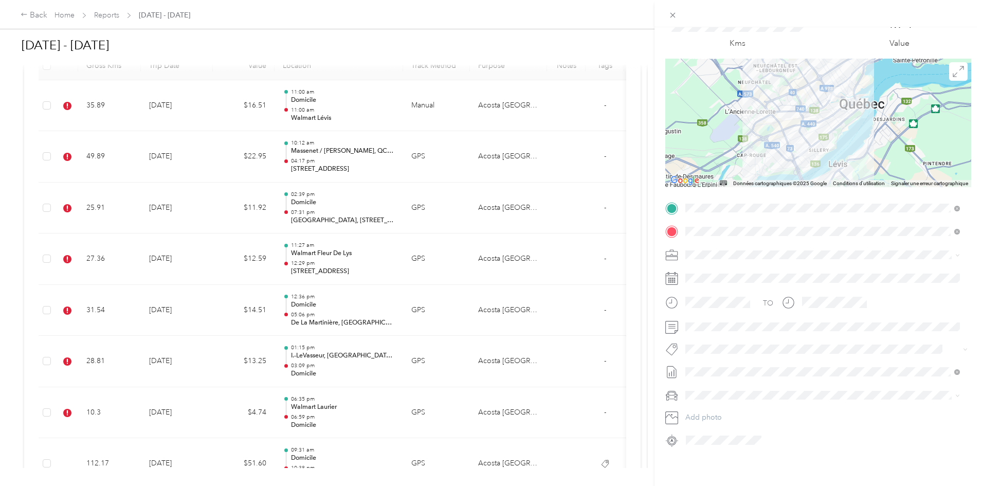
scroll to position [54, 0]
click at [729, 359] on span "Wt Multi-studio Cost Capture" at bounding box center [737, 359] width 83 height 9
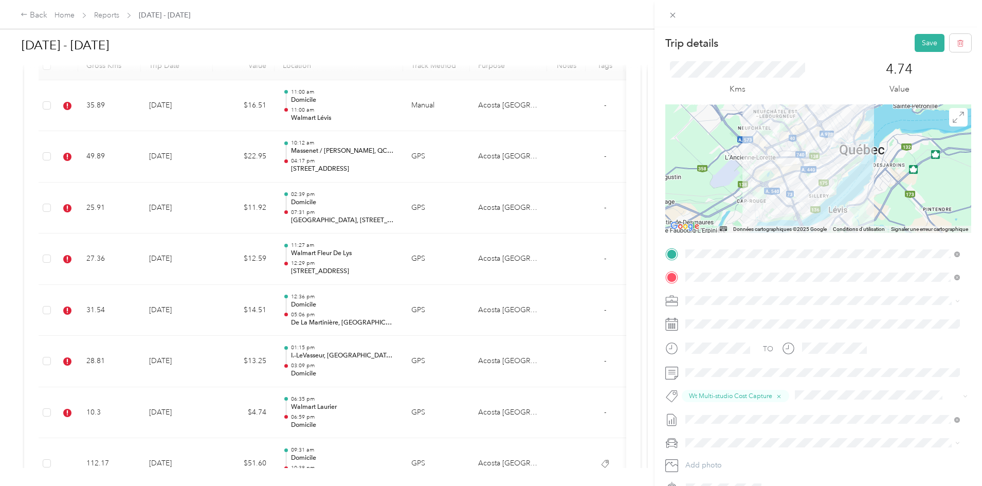
scroll to position [0, 0]
click at [914, 47] on button "Save" at bounding box center [929, 43] width 30 height 18
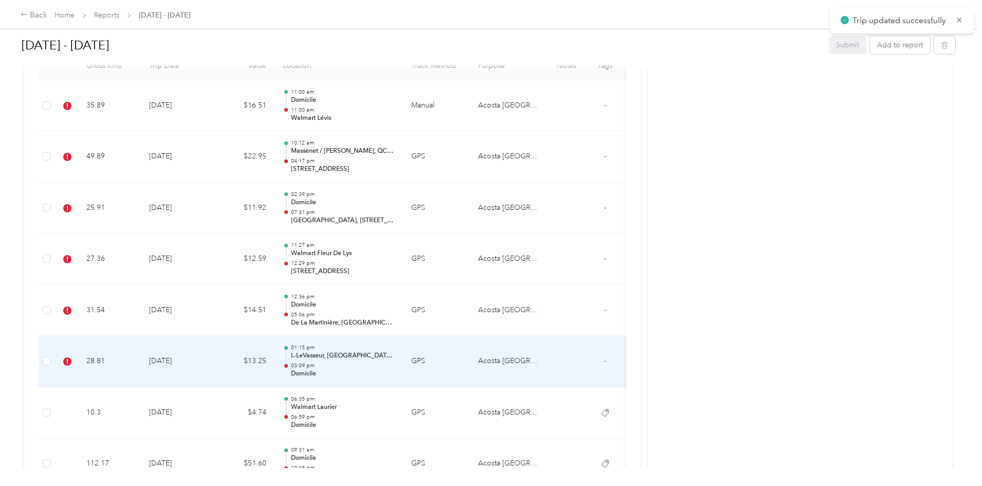
click at [274, 369] on td "$13.25" at bounding box center [244, 361] width 62 height 51
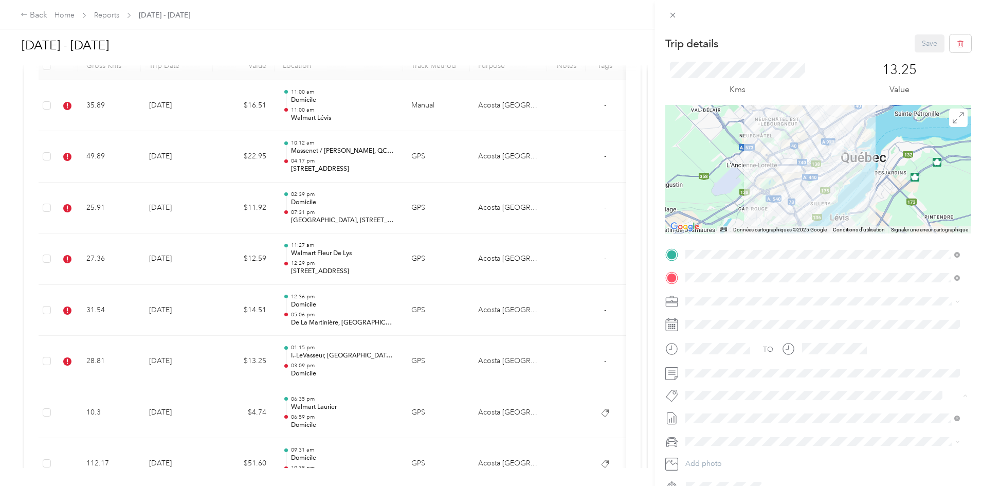
click at [709, 418] on li "Lego Blitz" at bounding box center [823, 413] width 282 height 20
click at [728, 452] on span "Wt Walmart Signage" at bounding box center [726, 452] width 60 height 9
click at [916, 43] on button "Save" at bounding box center [929, 43] width 30 height 18
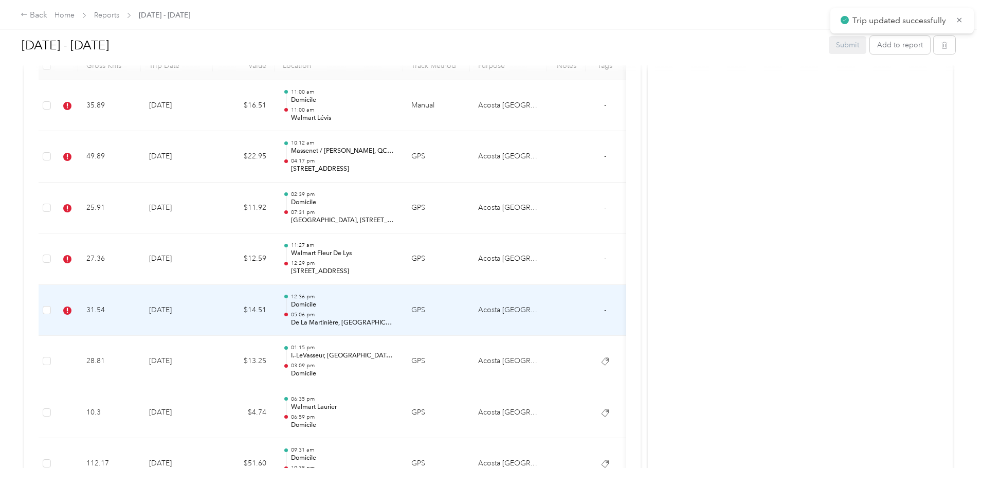
click at [213, 306] on td "[DATE]" at bounding box center [177, 310] width 72 height 51
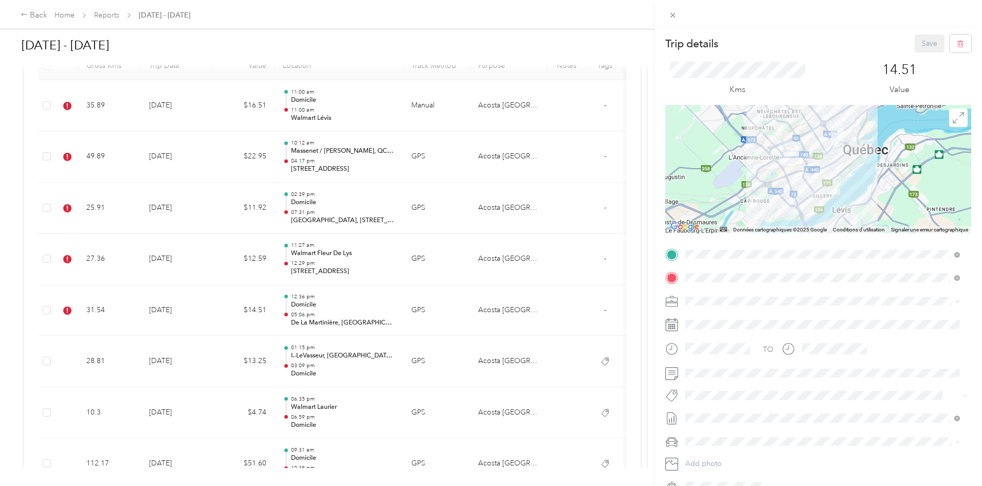
click at [741, 450] on span "P&g Projects & Blitzes" at bounding box center [726, 453] width 61 height 9
click at [711, 439] on li "P&g Continuity" at bounding box center [823, 435] width 282 height 20
click at [915, 46] on button "Save" at bounding box center [929, 43] width 30 height 18
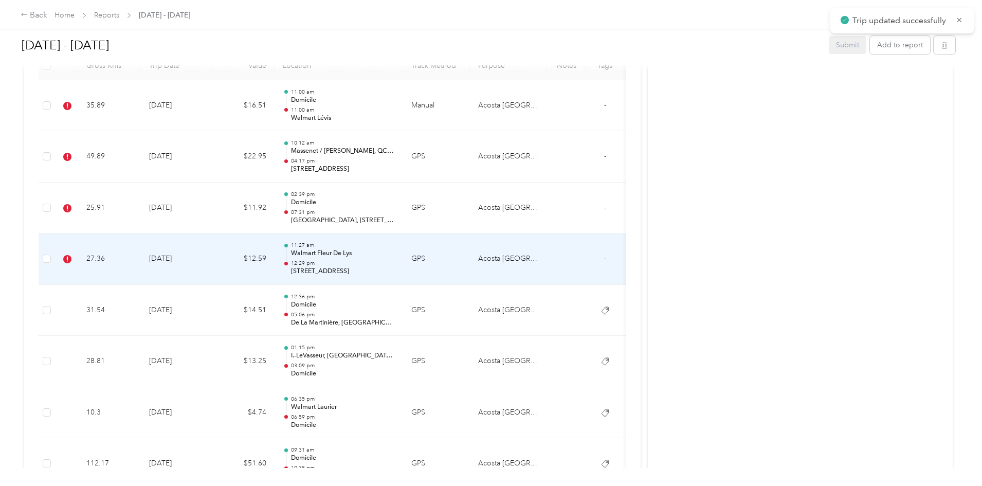
click at [274, 266] on td "$12.59" at bounding box center [244, 258] width 62 height 51
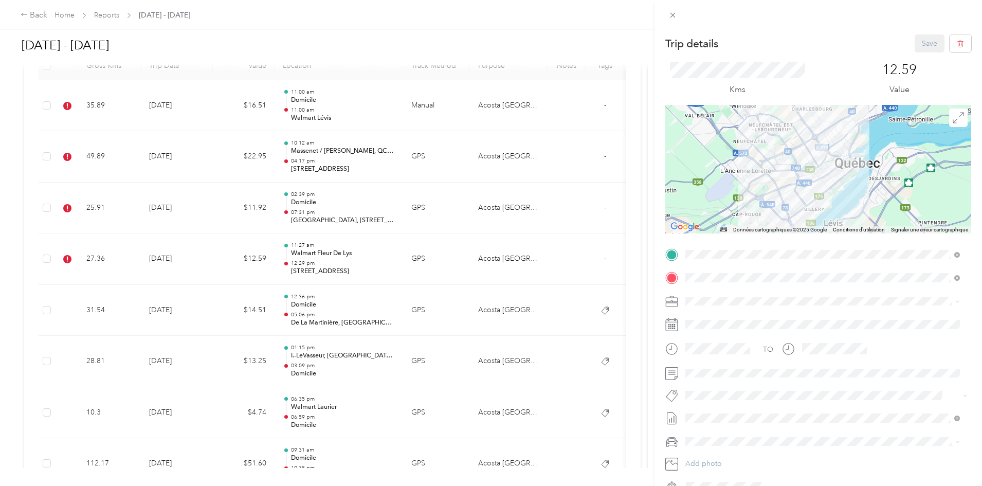
click at [731, 410] on span "Wt Multi-studio Cost Capture" at bounding box center [737, 413] width 83 height 9
click at [749, 411] on div "Rt Shed Rain" at bounding box center [822, 415] width 267 height 13
click at [928, 42] on button "Save" at bounding box center [929, 43] width 30 height 18
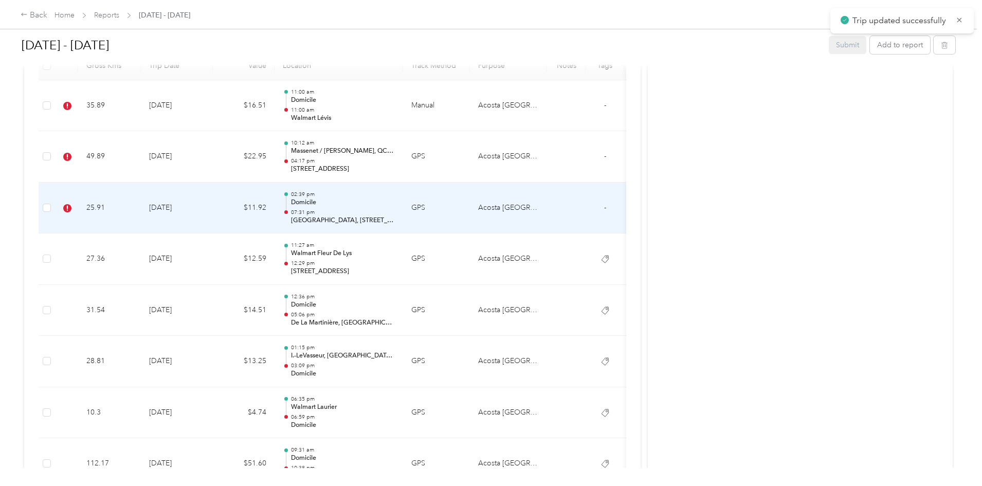
click at [213, 206] on td "[DATE]" at bounding box center [177, 207] width 72 height 51
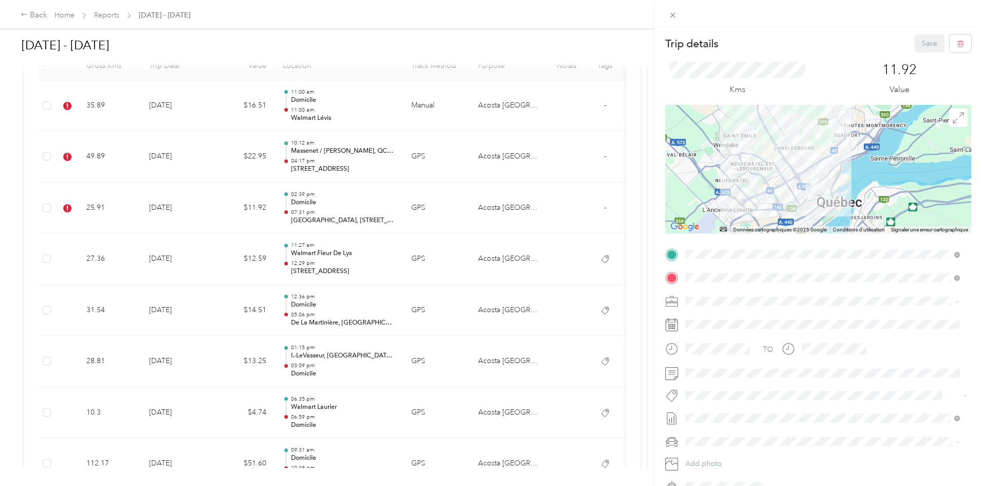
click at [273, 205] on div "Trip details Save This trip cannot be edited because it is either under review,…" at bounding box center [491, 243] width 982 height 486
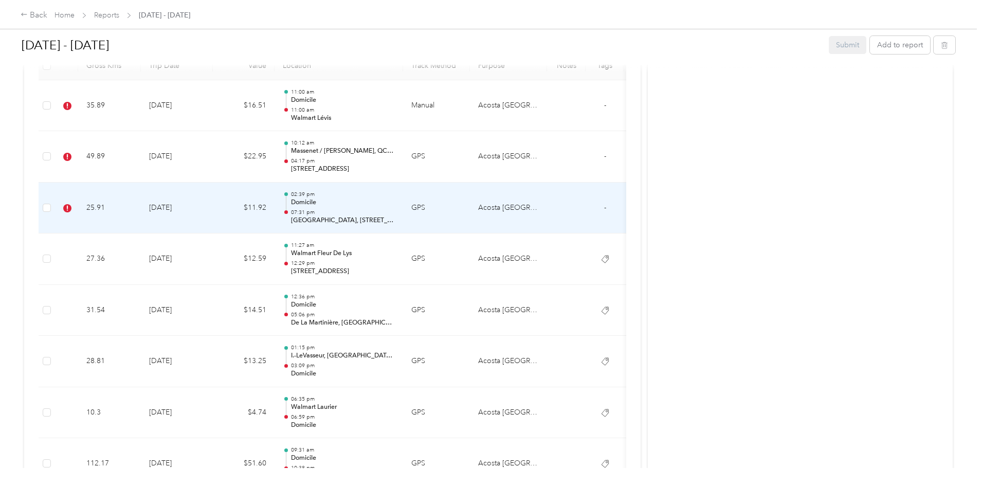
click at [213, 216] on td "[DATE]" at bounding box center [177, 207] width 72 height 51
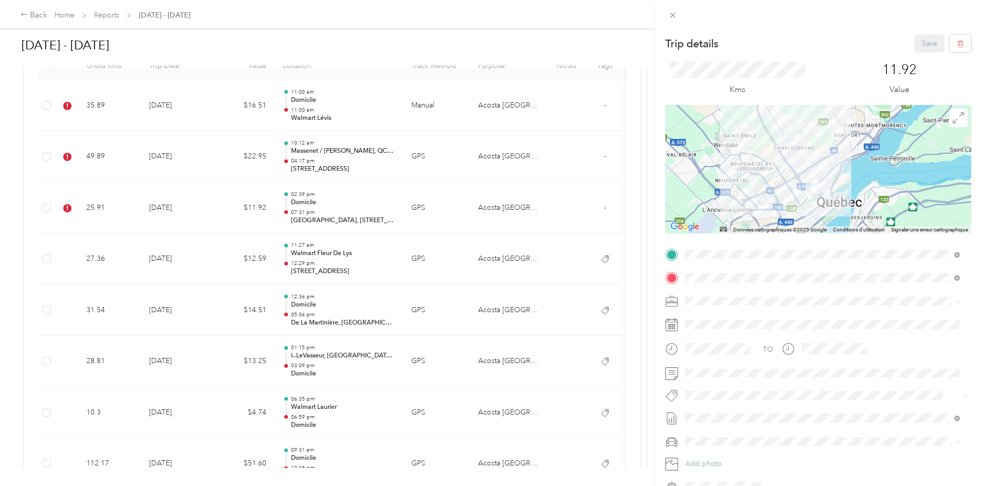
click at [726, 412] on button "Lego Blitz" at bounding box center [710, 413] width 42 height 13
click at [922, 43] on button "Save" at bounding box center [929, 43] width 30 height 18
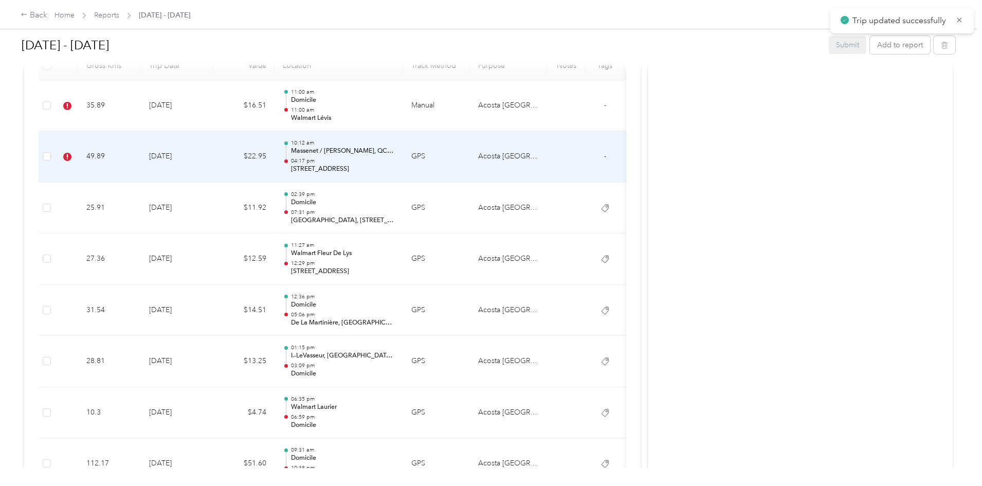
click at [213, 163] on td "[DATE]" at bounding box center [177, 156] width 72 height 51
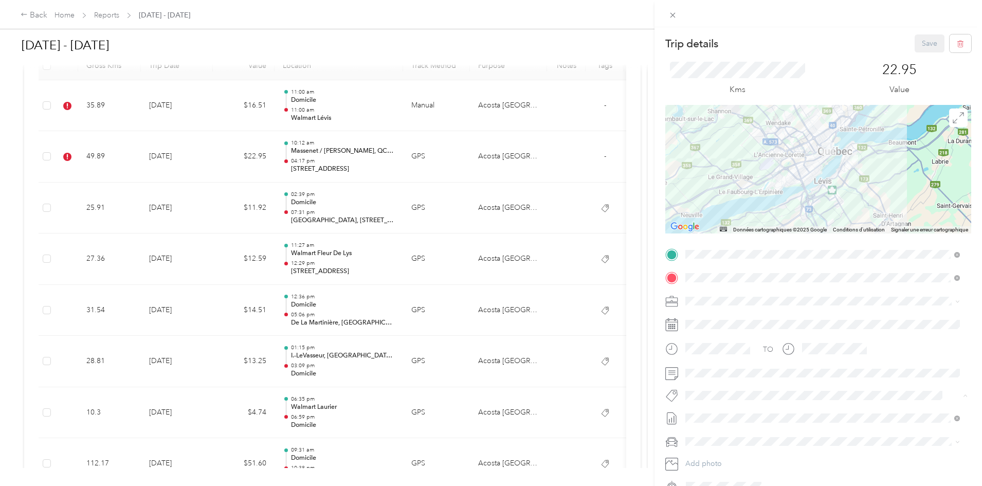
click at [729, 417] on div "Lego Blitz" at bounding box center [822, 413] width 267 height 13
click at [918, 47] on button "Save" at bounding box center [929, 43] width 30 height 18
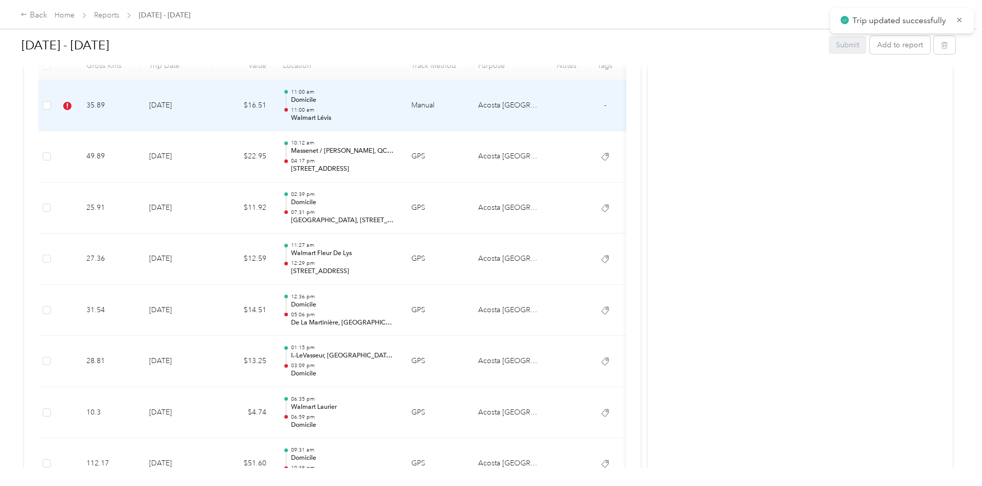
click at [274, 112] on td "$16.51" at bounding box center [244, 105] width 62 height 51
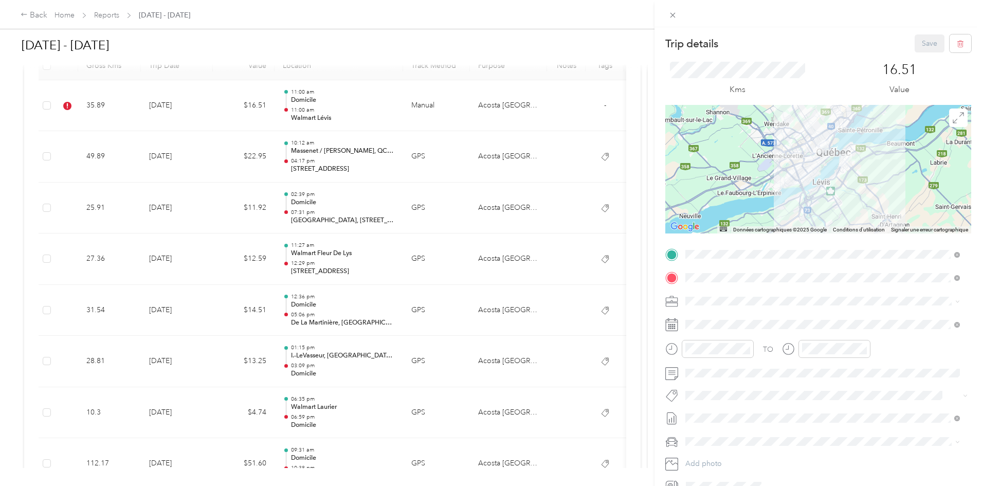
click at [730, 410] on button "Lego Blitz" at bounding box center [710, 413] width 42 height 13
click at [915, 40] on button "Save" at bounding box center [929, 43] width 30 height 18
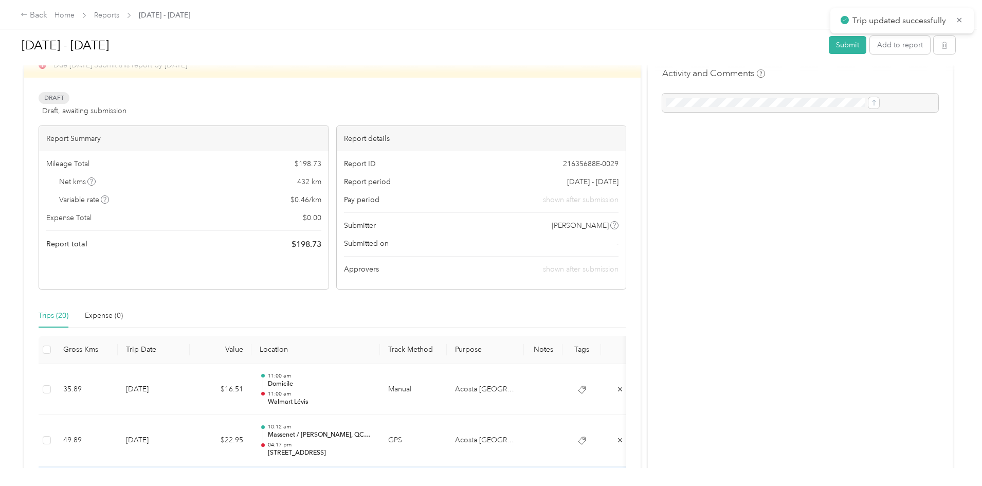
scroll to position [2, 0]
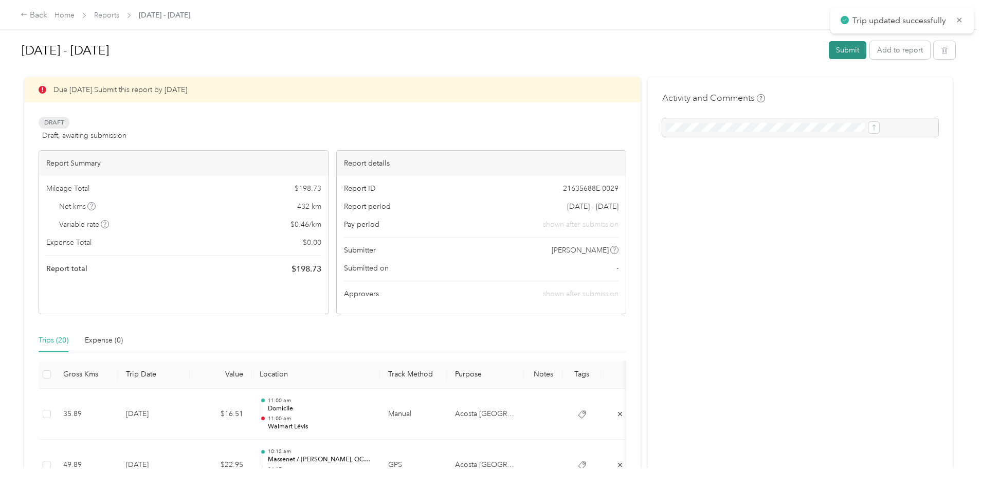
click at [829, 49] on button "Submit" at bounding box center [848, 50] width 38 height 18
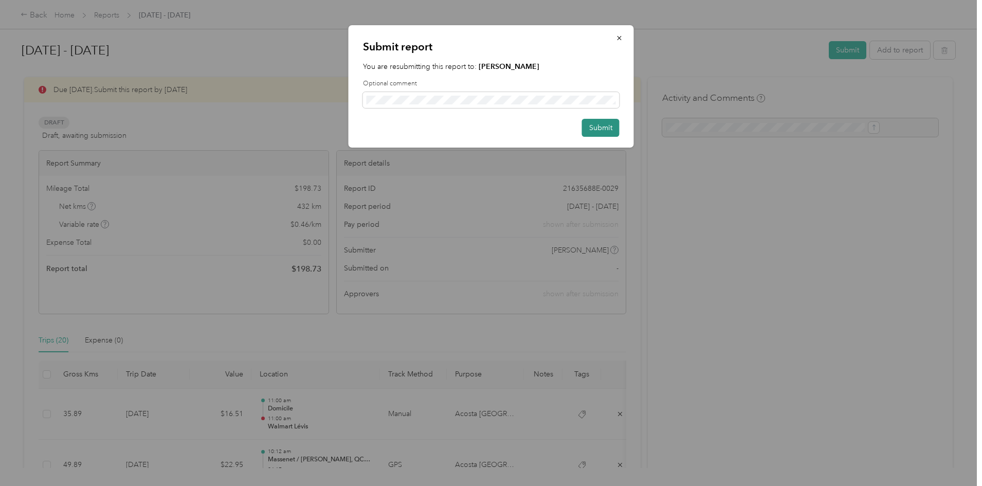
click at [586, 123] on button "Submit" at bounding box center [601, 128] width 38 height 18
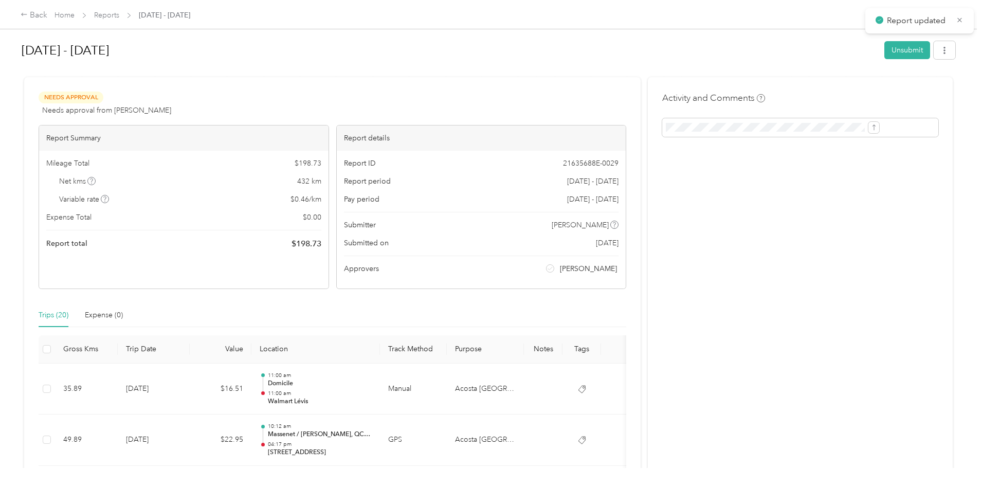
scroll to position [16, 0]
